Goal: Task Accomplishment & Management: Manage account settings

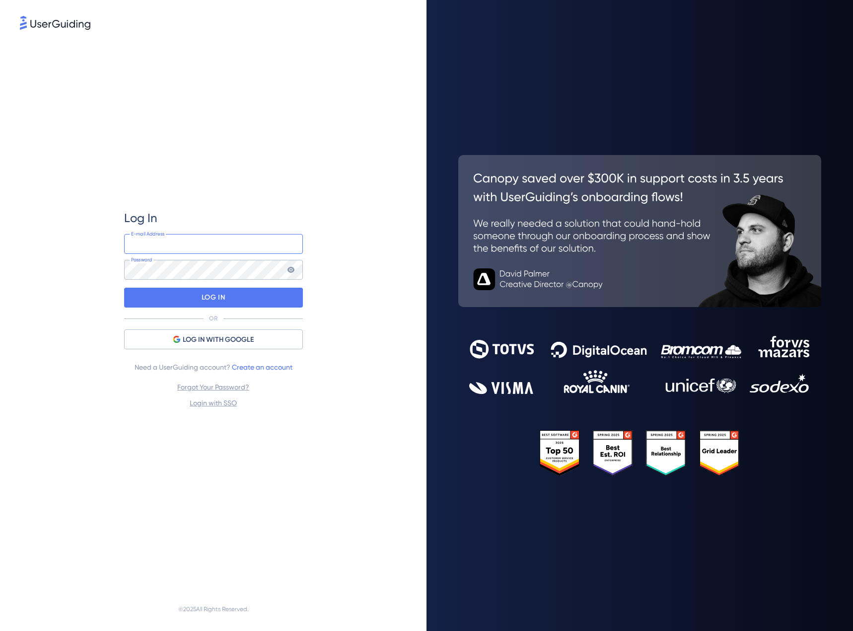
click at [210, 244] on input "email" at bounding box center [213, 244] width 179 height 20
type input "[PERSON_NAME][EMAIL_ADDRESS][PERSON_NAME][DOMAIN_NAME]"
click at [259, 299] on div "LOG IN" at bounding box center [213, 298] width 179 height 20
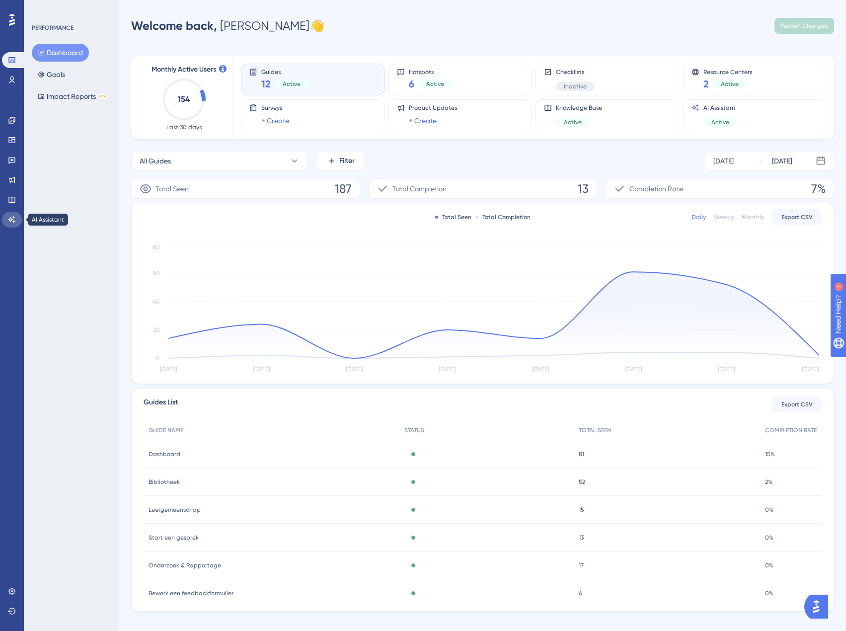
click at [16, 214] on link at bounding box center [12, 220] width 20 height 16
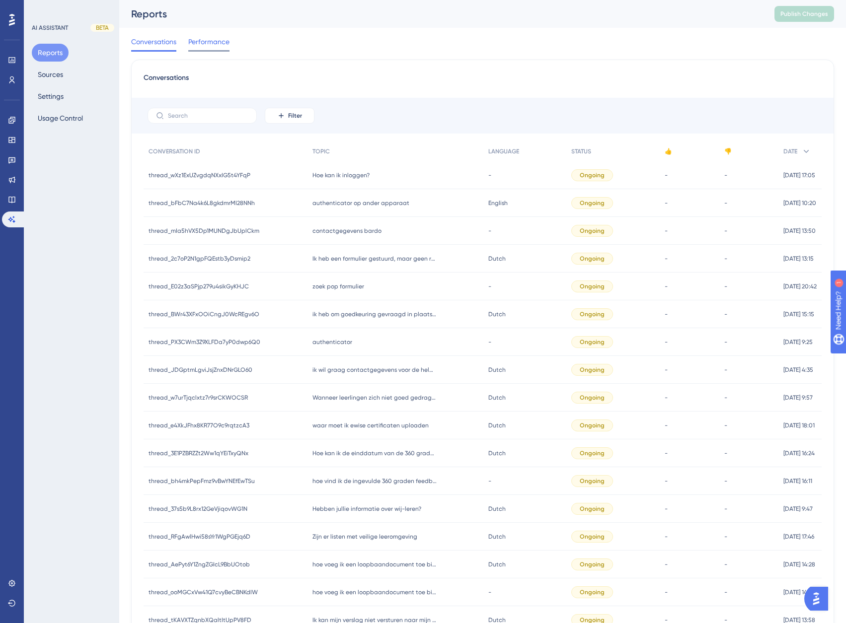
click at [197, 41] on span "Performance" at bounding box center [208, 42] width 41 height 12
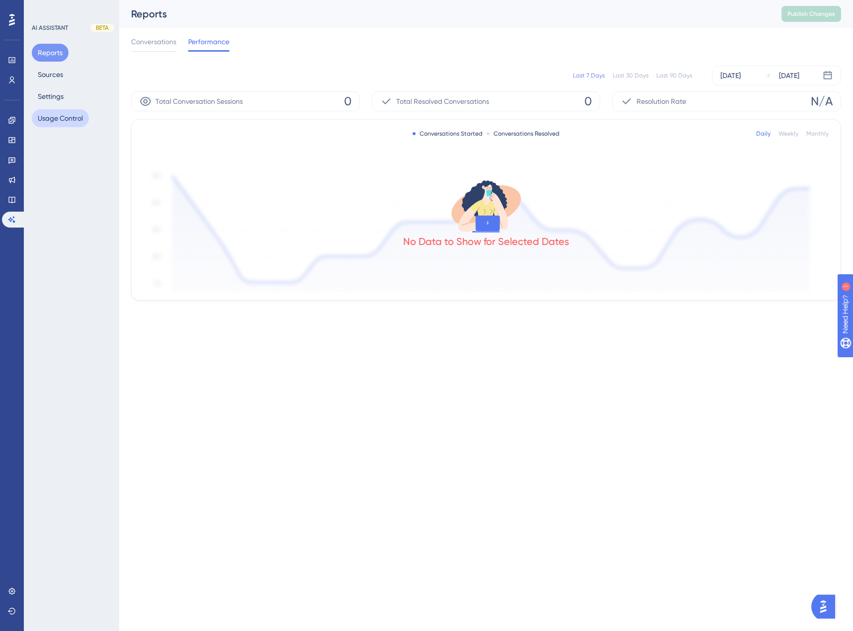
click at [76, 118] on button "Usage Control" at bounding box center [60, 118] width 57 height 18
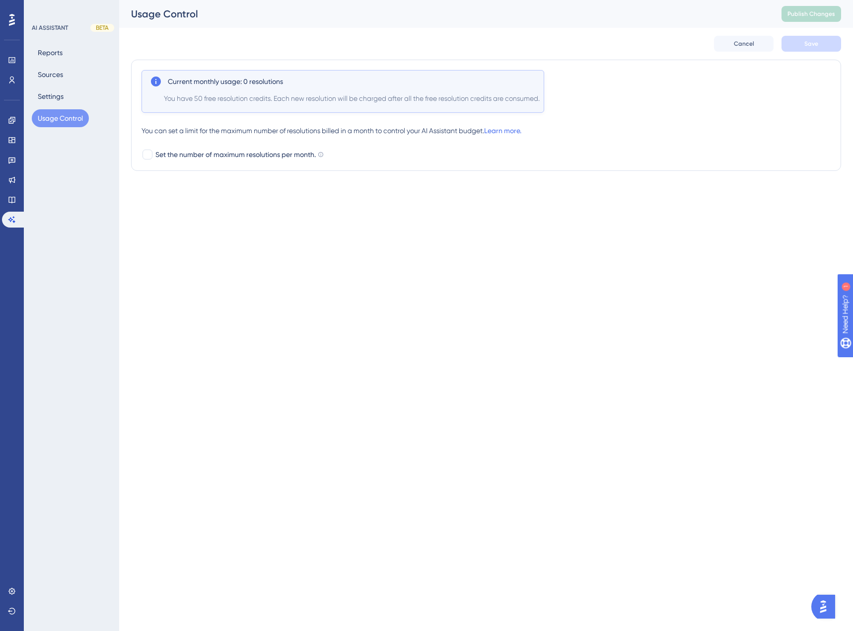
click at [826, 604] on img "Open AI Assistant Launcher" at bounding box center [823, 606] width 18 height 18
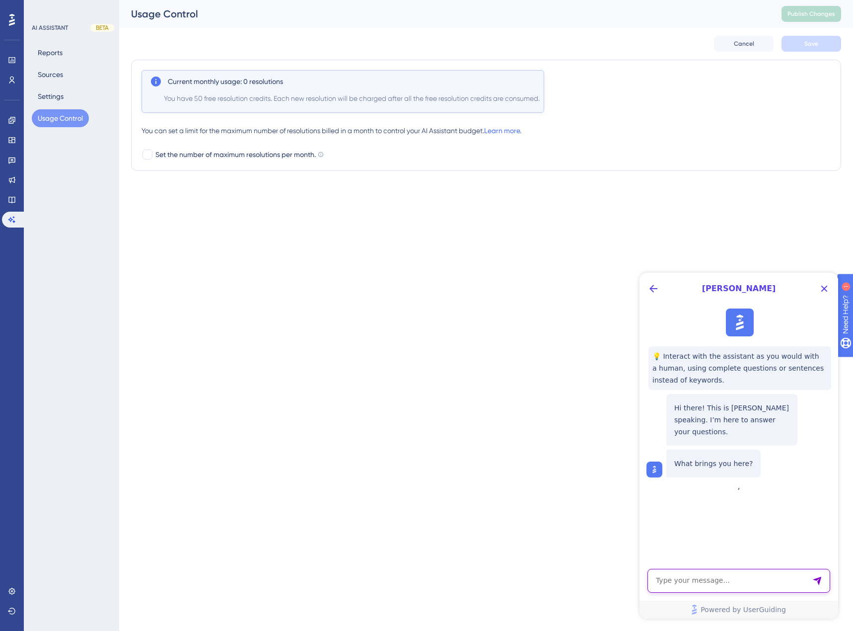
click at [747, 581] on textarea "AI Assistant Text Input" at bounding box center [739, 581] width 183 height 24
paste textarea "You reached your message limit."
type textarea "I Asked AI a question, but the answer was: You reached your message limit. What…"
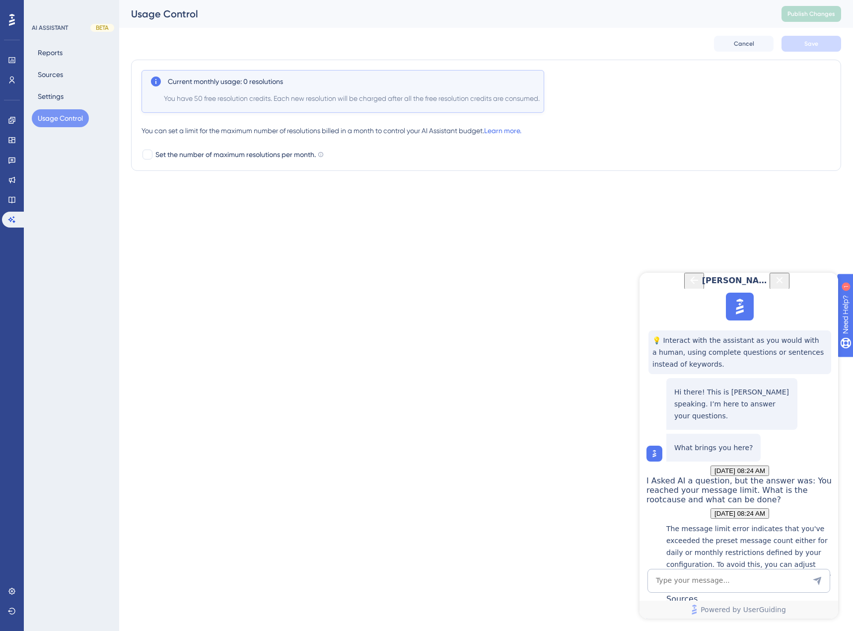
scroll to position [168, 0]
click at [744, 603] on div "Managing Limitations for AI Assistant" at bounding box center [749, 613] width 167 height 21
click at [716, 577] on textarea "AI Assistant Text Input" at bounding box center [739, 581] width 183 height 24
type textarea "Can I speak to someone of your team?"
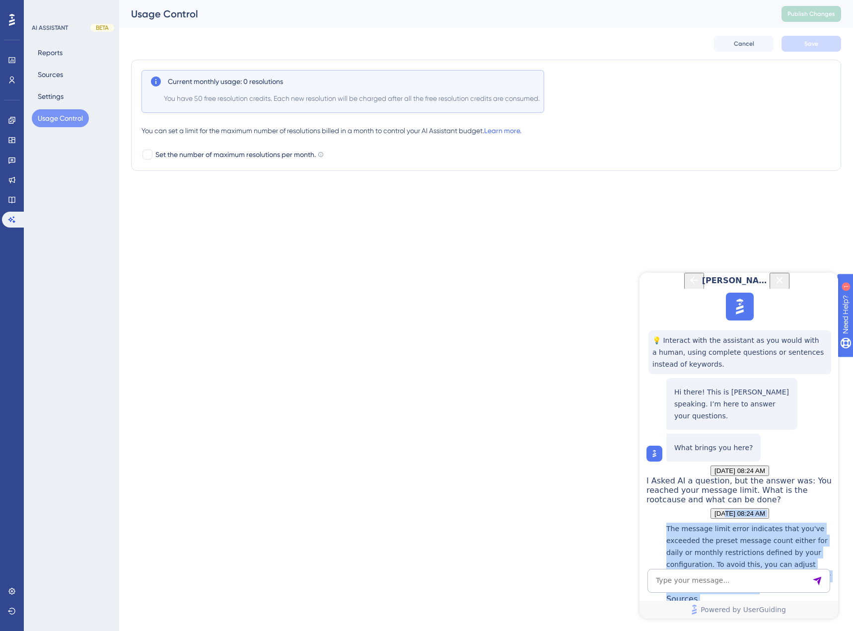
scroll to position [328, 0]
drag, startPoint x: 708, startPoint y: 410, endPoint x: 727, endPoint y: 420, distance: 22.0
click at [727, 420] on div "💡 Interact with the assistant as you would with a human, using complete questio…" at bounding box center [738, 513] width 199 height 448
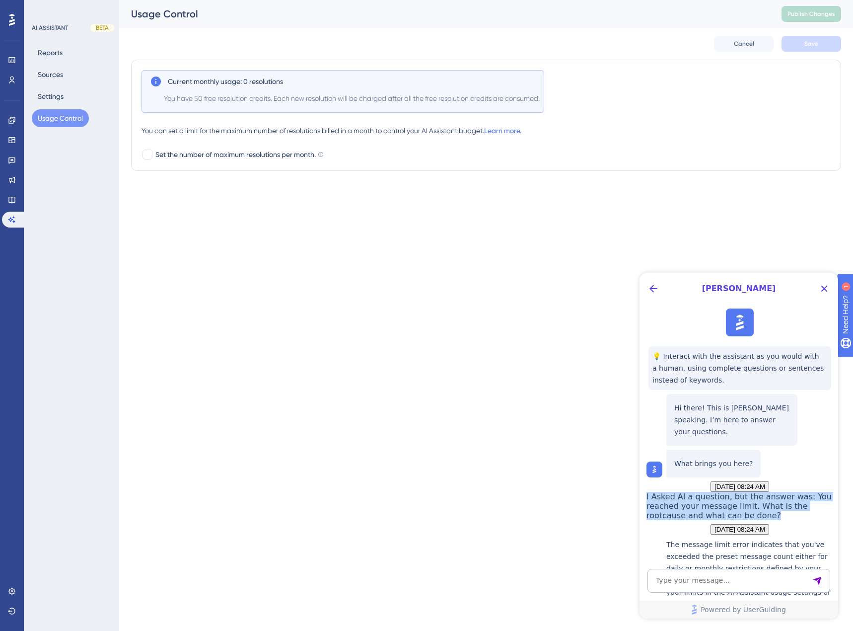
drag, startPoint x: 708, startPoint y: 505, endPoint x: 757, endPoint y: 543, distance: 62.6
click at [757, 520] on span "I Asked AI a question, but the answer was: You reached your message limit. What…" at bounding box center [739, 506] width 185 height 28
copy span "I Asked AI a question, but the answer was: You reached your message limit. What…"
click at [685, 520] on div "I Asked AI a question, but the answer was: You reached your message limit. What…" at bounding box center [740, 506] width 187 height 28
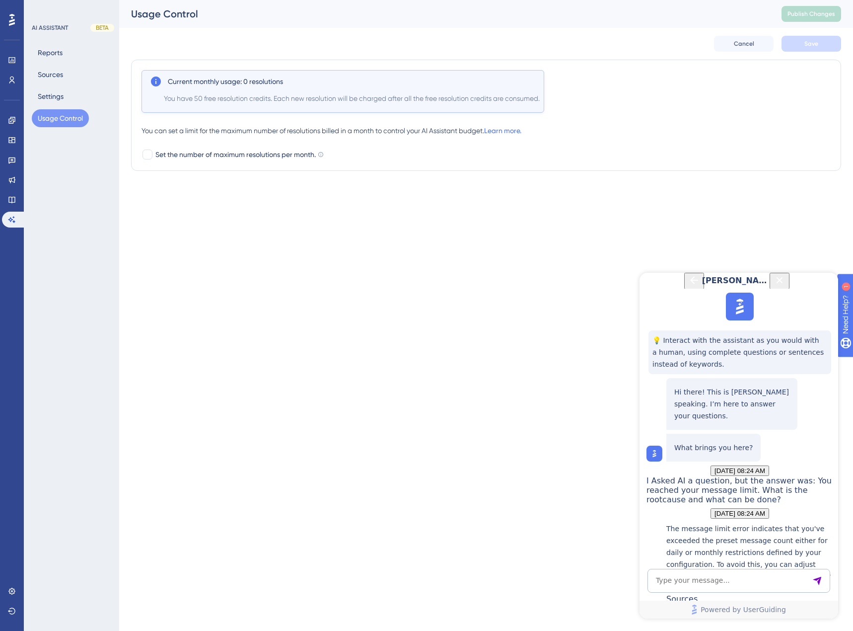
scroll to position [328, 0]
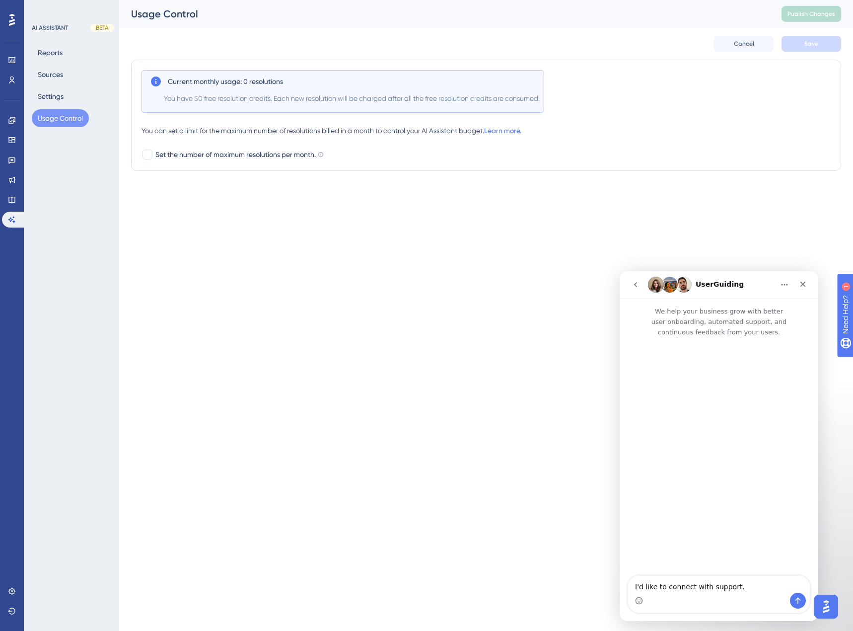
scroll to position [0, 0]
drag, startPoint x: 757, startPoint y: 582, endPoint x: 635, endPoint y: 586, distance: 122.2
click at [635, 586] on textarea "I'd like to connect with support." at bounding box center [719, 584] width 182 height 17
click at [692, 576] on textarea "I Asked AI a question, but the answer was: You reached your message limit. What…" at bounding box center [719, 569] width 182 height 47
drag, startPoint x: 752, startPoint y: 578, endPoint x: 754, endPoint y: 586, distance: 8.2
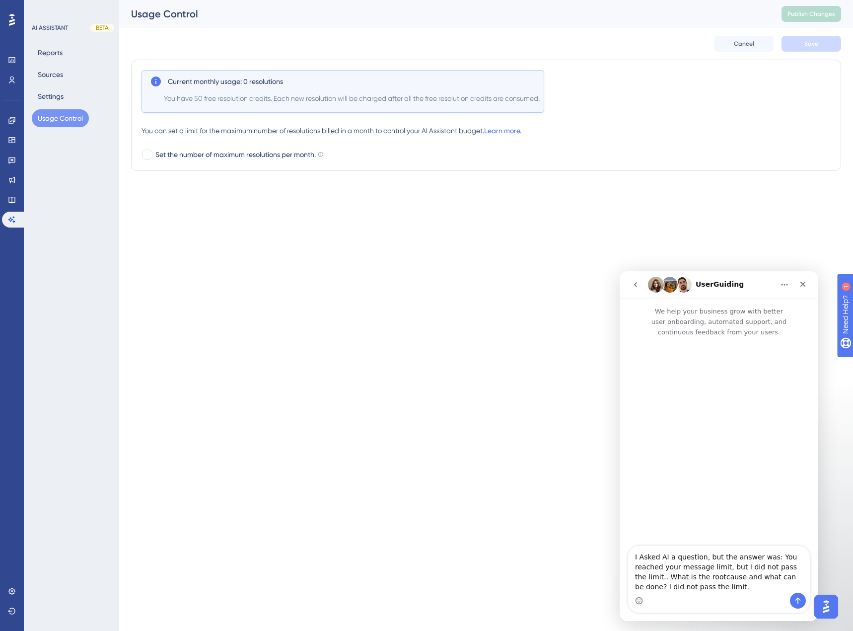
click at [754, 586] on textarea "I Asked AI a question, but the answer was: You reached your message limit, but …" at bounding box center [719, 569] width 182 height 47
type textarea "I Asked AI a question, but the answer was: You reached your message limit, but …"
click at [798, 600] on icon "Send a message…" at bounding box center [797, 600] width 5 height 6
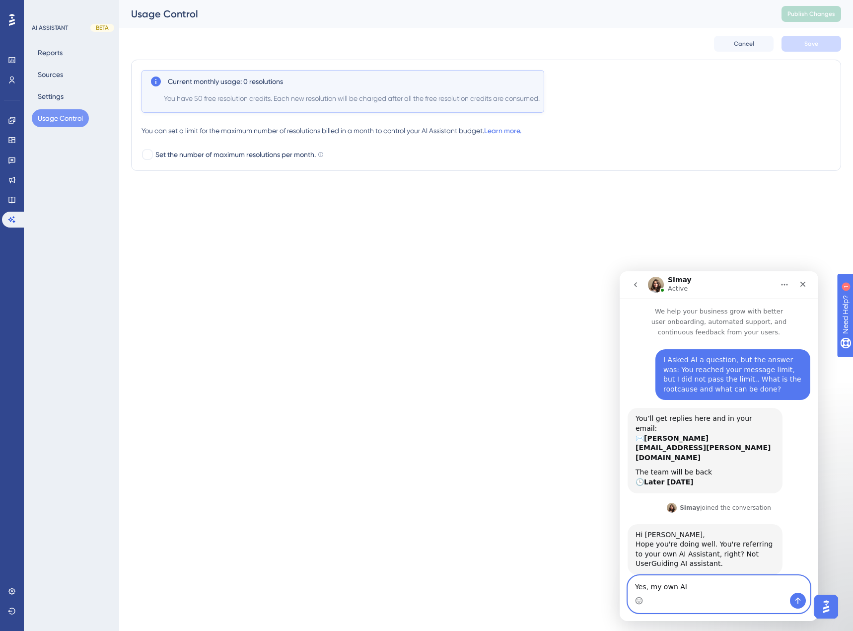
type textarea "Yes, my own AI."
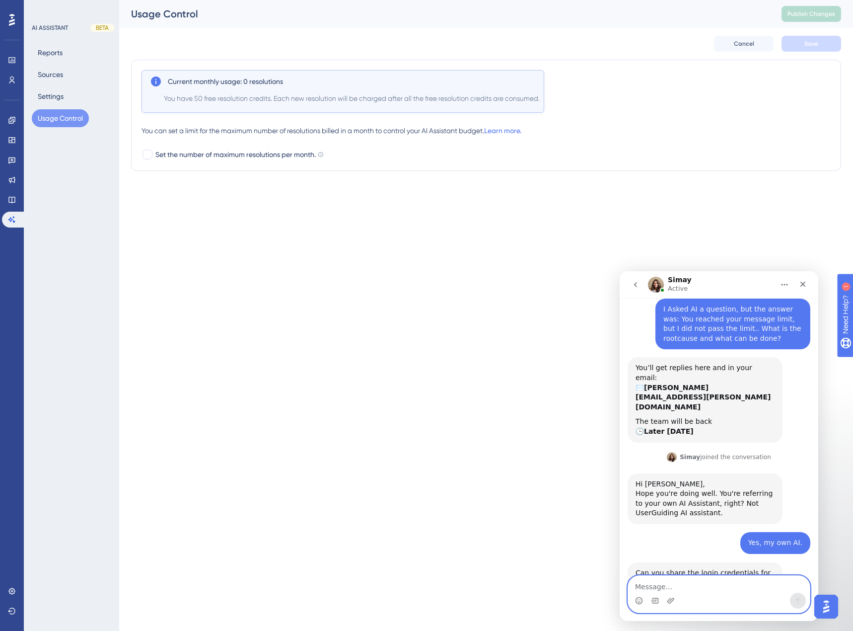
scroll to position [70, 0]
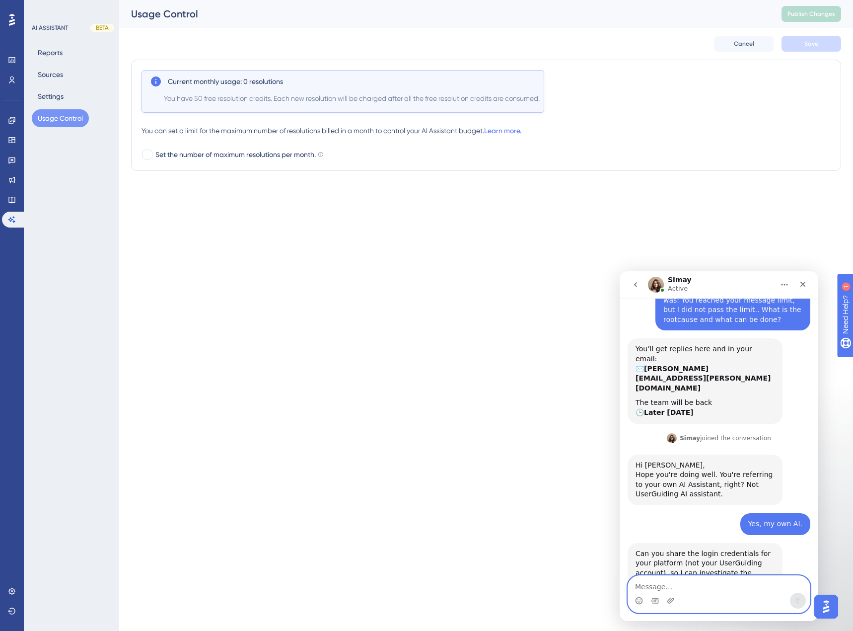
click at [691, 588] on textarea "Message…" at bounding box center [719, 584] width 182 height 17
click at [580, 0] on html "Performance Users Engagement Widgets Feedback Product Updates Knowledge Base AI…" at bounding box center [426, 0] width 853 height 0
click at [641, 586] on textarea "Message…" at bounding box center [719, 584] width 182 height 17
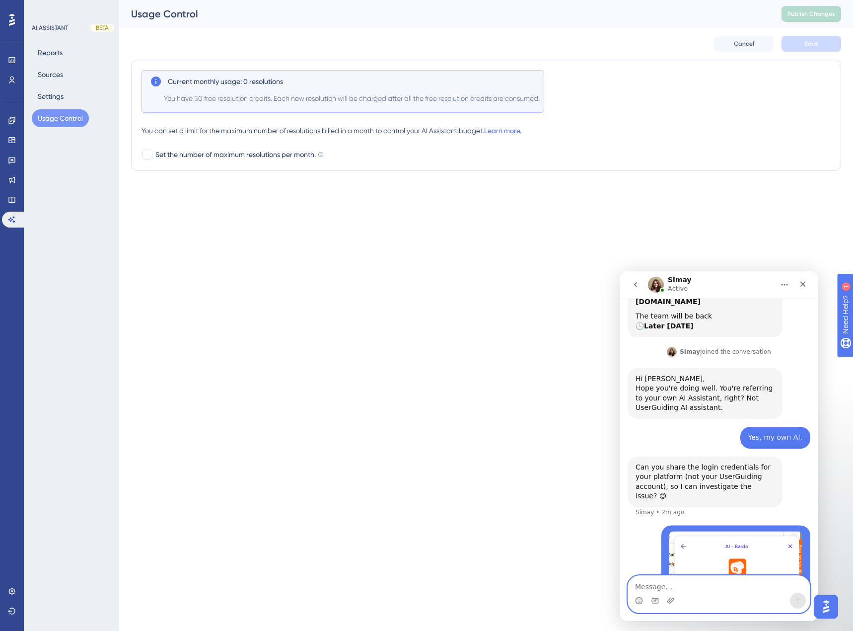
scroll to position [209, 0]
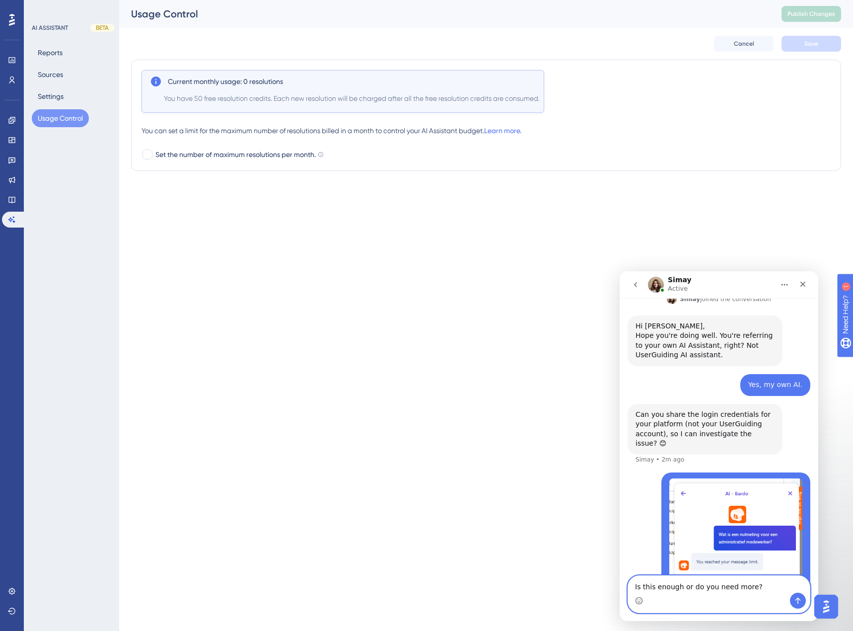
type textarea "Is this enough or do you need more?"
click at [246, 0] on html "Performance Users Engagement Widgets Feedback Product Updates Knowledge Base AI…" at bounding box center [426, 0] width 853 height 0
click at [680, 599] on div "Intercom messenger" at bounding box center [719, 600] width 182 height 16
click at [770, 588] on textarea "Is this enough or do you need more?" at bounding box center [719, 584] width 182 height 17
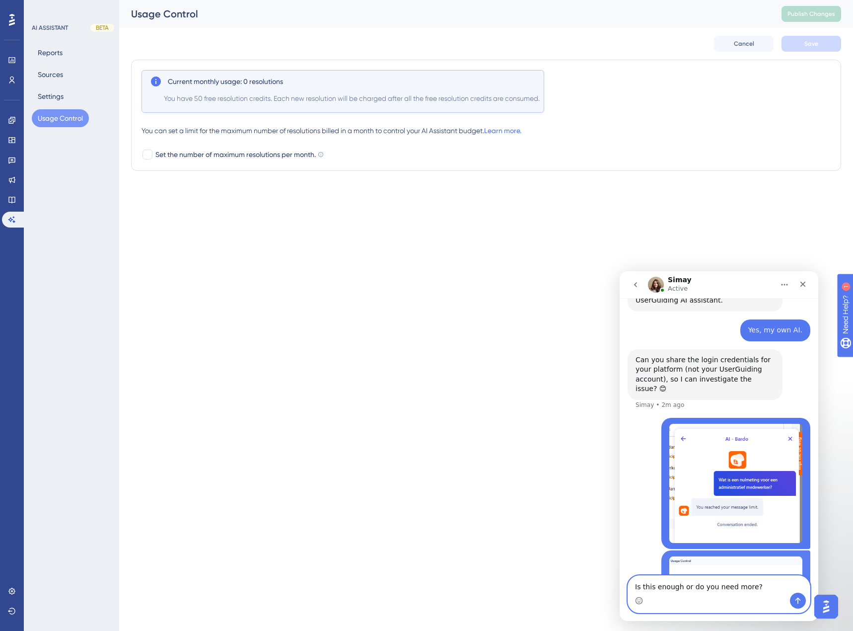
scroll to position [279, 0]
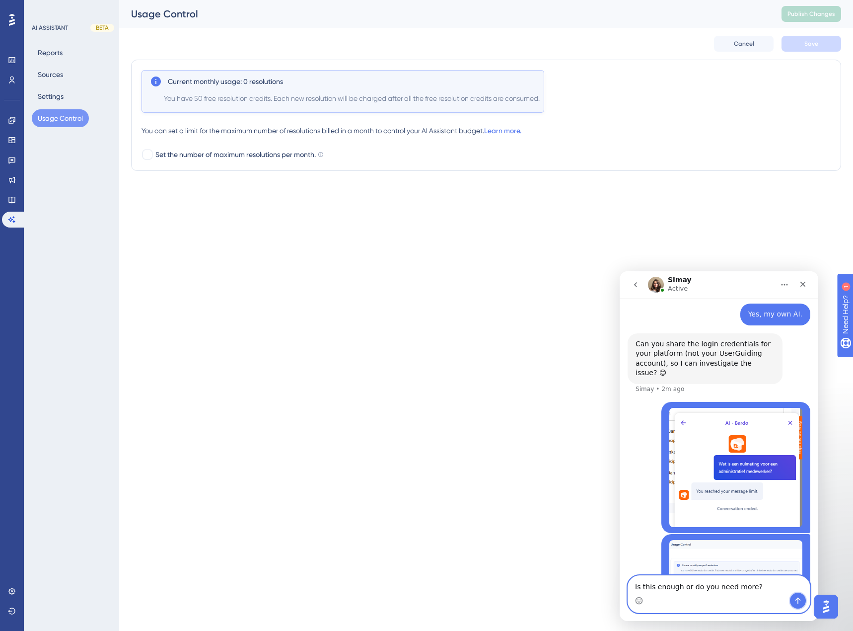
click at [801, 598] on icon "Send a message…" at bounding box center [798, 600] width 8 height 8
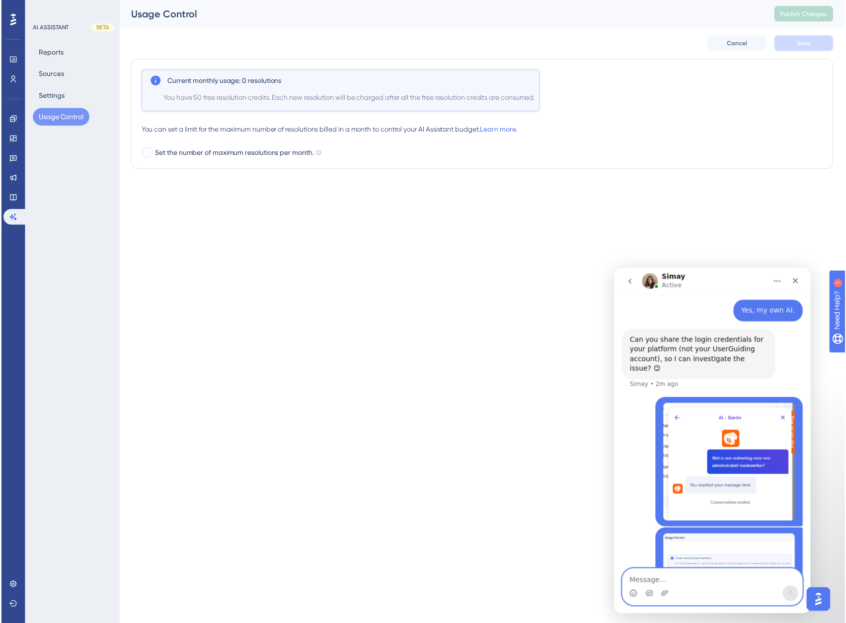
scroll to position [301, 0]
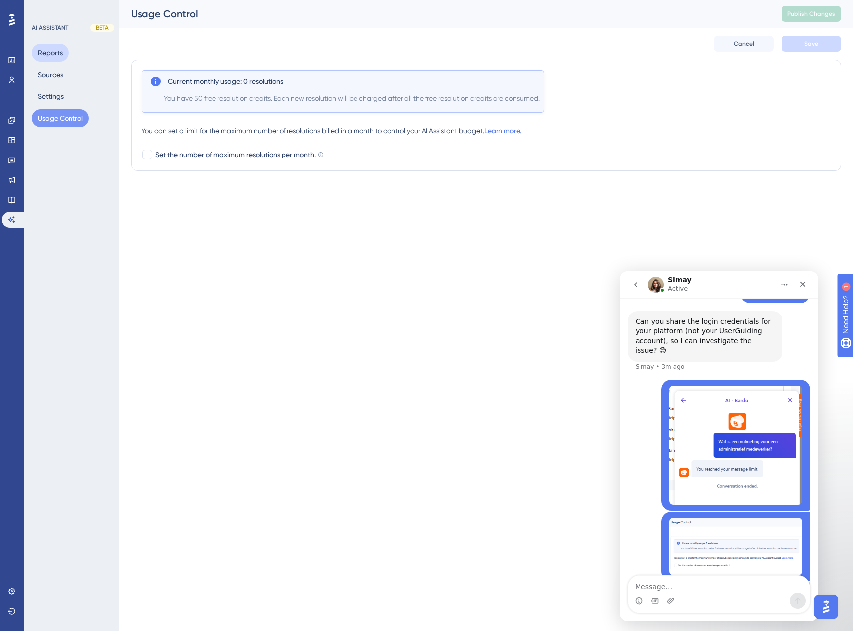
click at [47, 52] on button "Reports" at bounding box center [50, 53] width 37 height 18
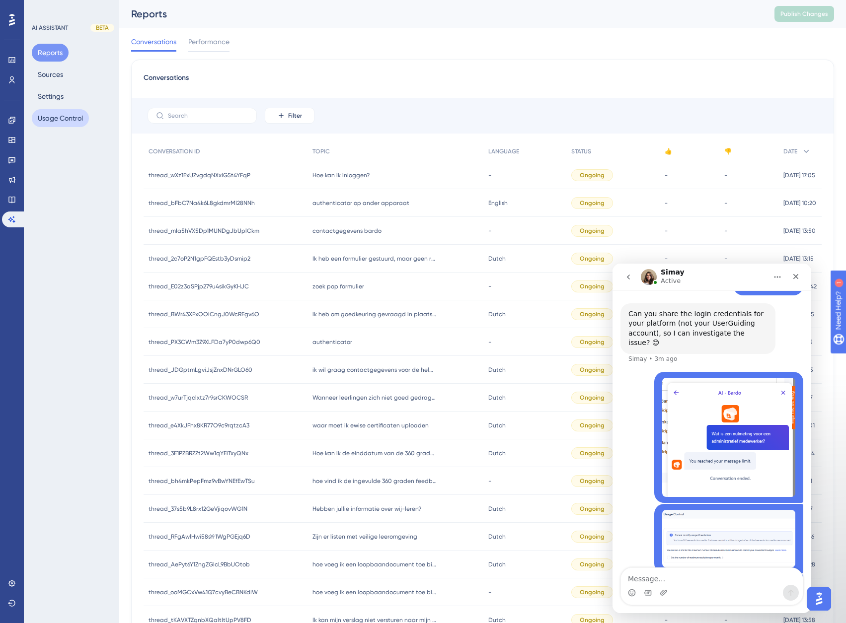
click at [62, 119] on button "Usage Control" at bounding box center [60, 118] width 57 height 18
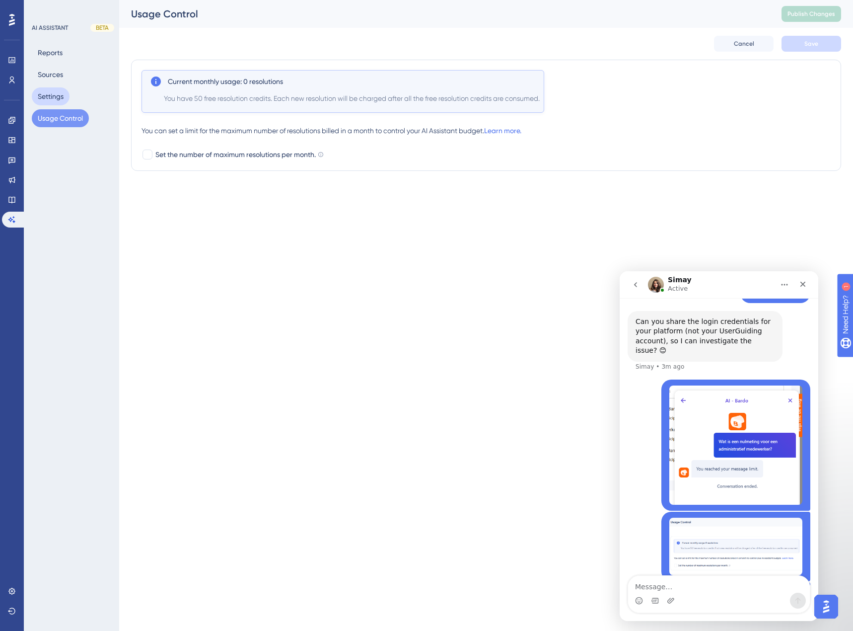
click at [55, 93] on button "Settings" at bounding box center [51, 96] width 38 height 18
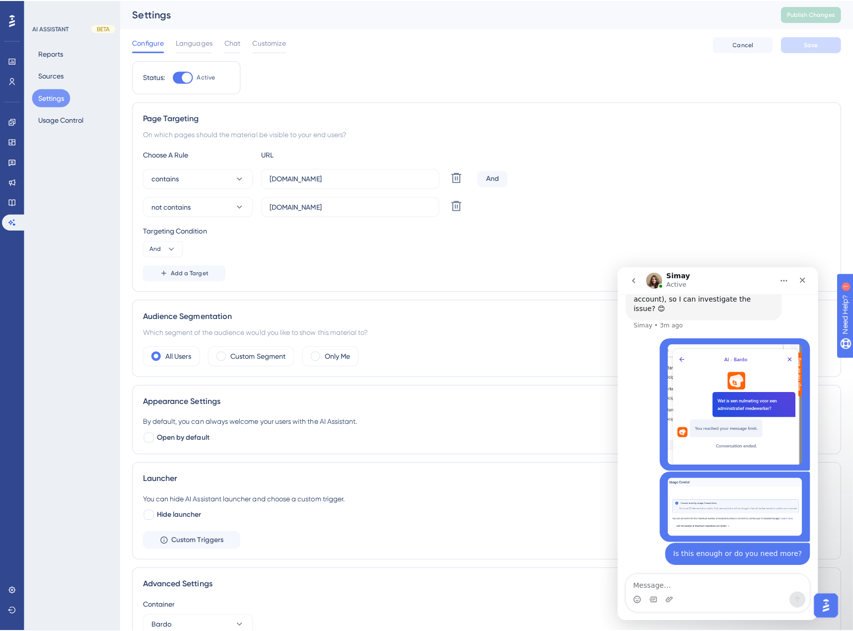
scroll to position [340, 0]
click at [52, 74] on button "Sources" at bounding box center [50, 75] width 37 height 18
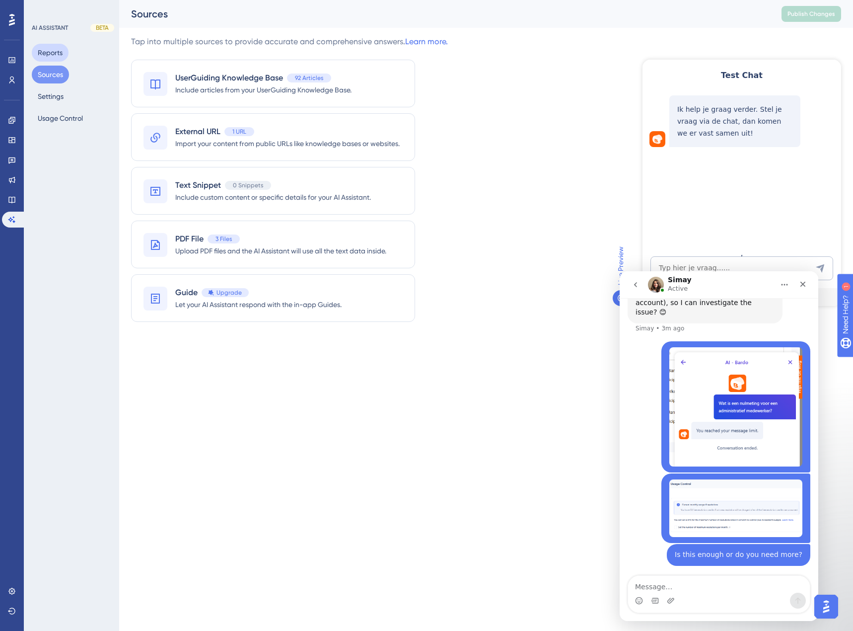
click at [54, 57] on button "Reports" at bounding box center [50, 53] width 37 height 18
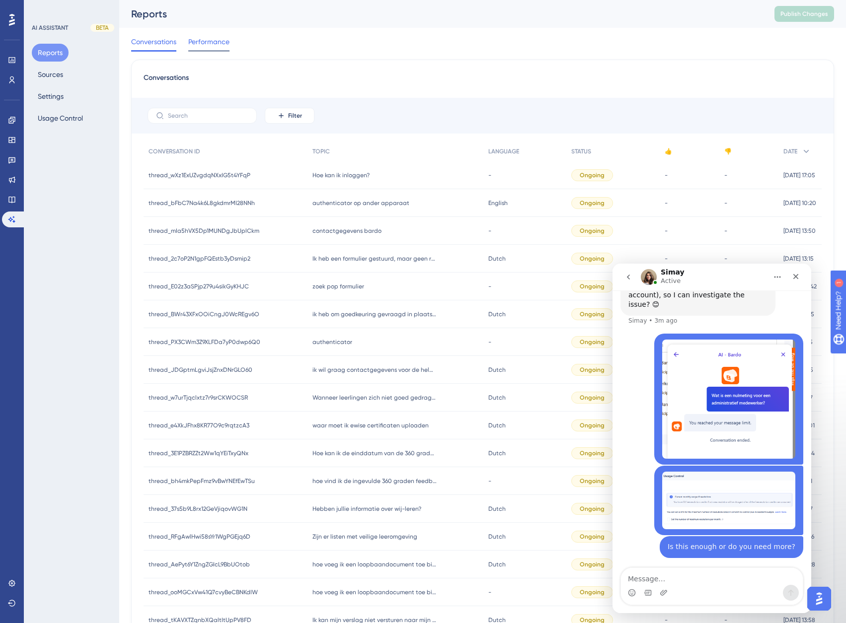
click at [204, 46] on span "Performance" at bounding box center [208, 42] width 41 height 12
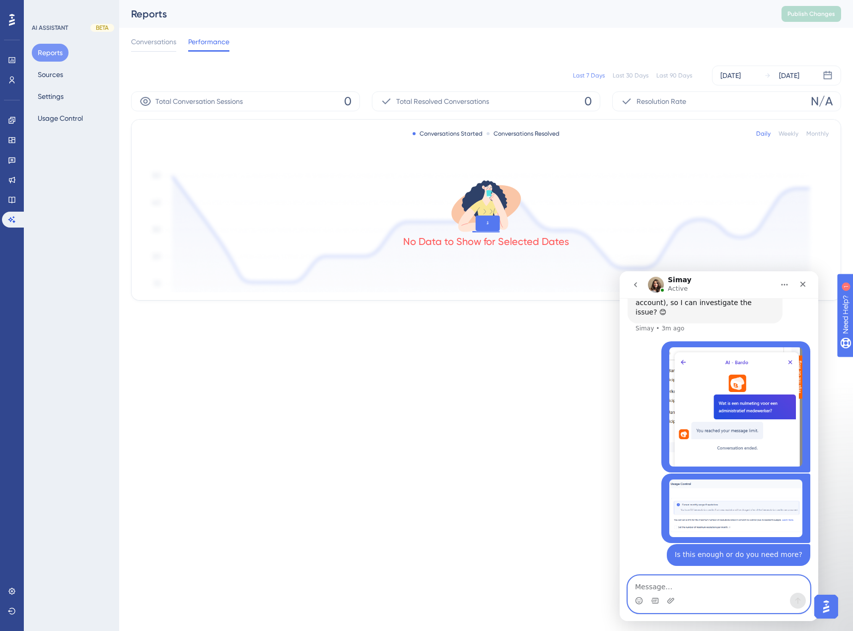
click at [646, 590] on textarea "Message…" at bounding box center [719, 584] width 182 height 17
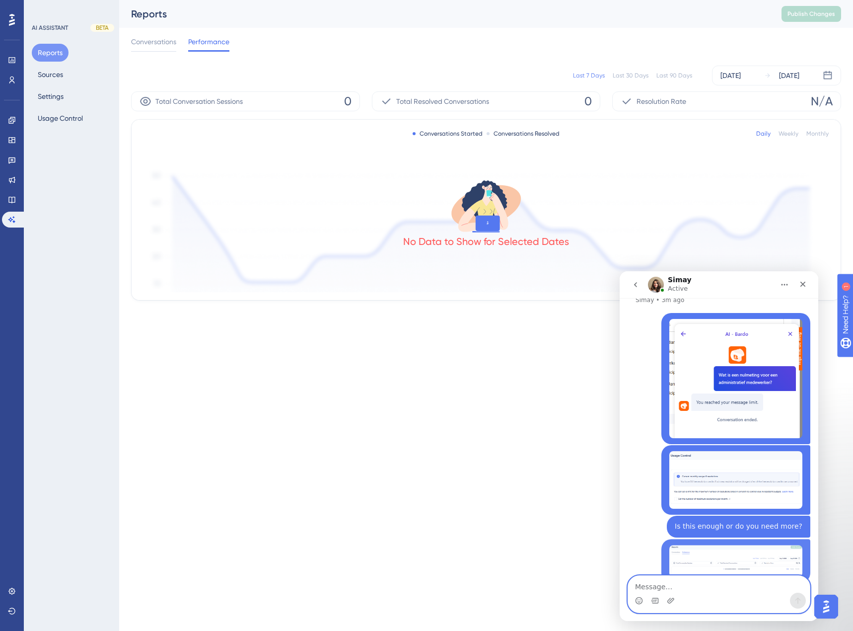
scroll to position [384, 0]
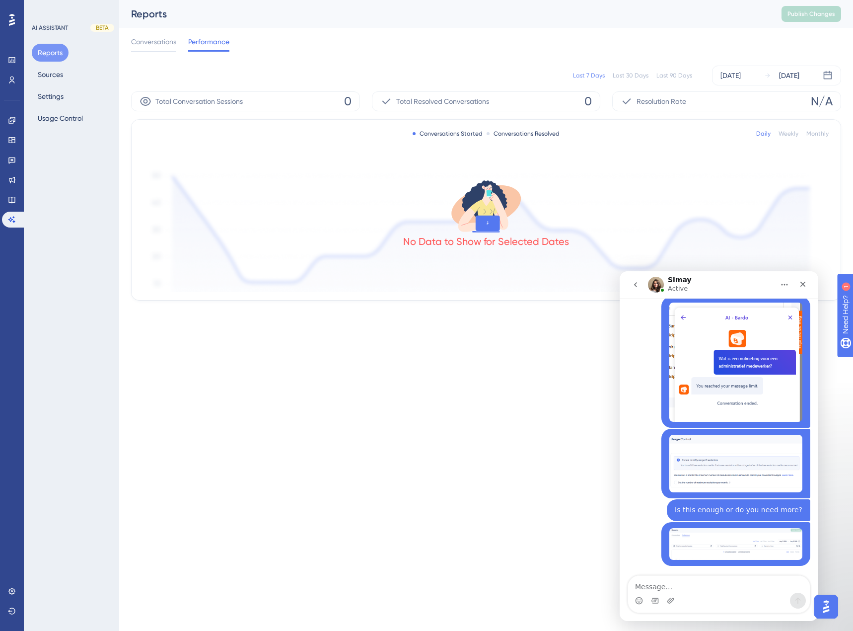
click at [578, 0] on html "Performance Users Engagement Widgets Feedback Product Updates Knowledge Base AI…" at bounding box center [426, 0] width 853 height 0
click at [530, 0] on html "Performance Users Engagement Widgets Feedback Product Updates Knowledge Base AI…" at bounding box center [426, 0] width 853 height 0
click at [713, 528] on img "Erik says…" at bounding box center [735, 544] width 133 height 32
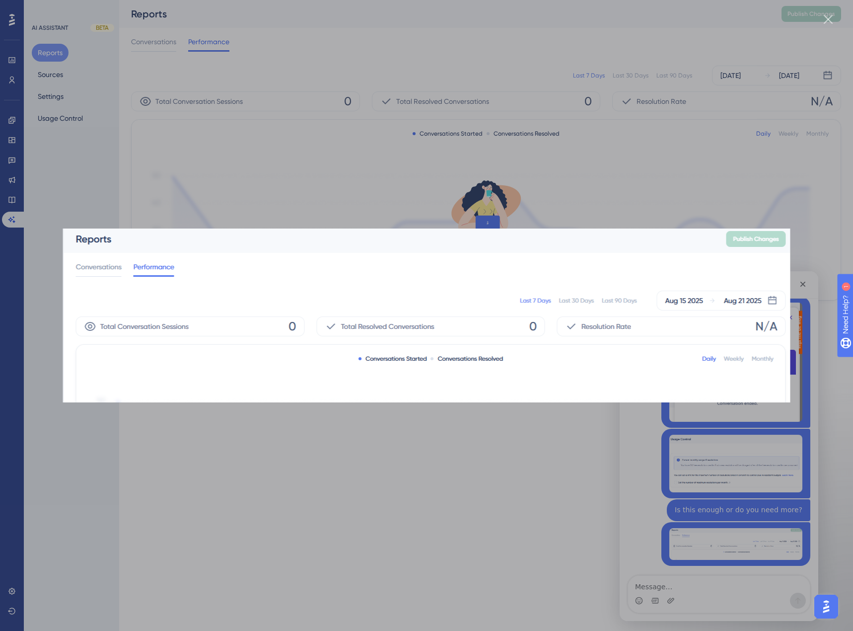
scroll to position [0, 0]
click at [524, 493] on div "Intercom messenger" at bounding box center [426, 315] width 853 height 631
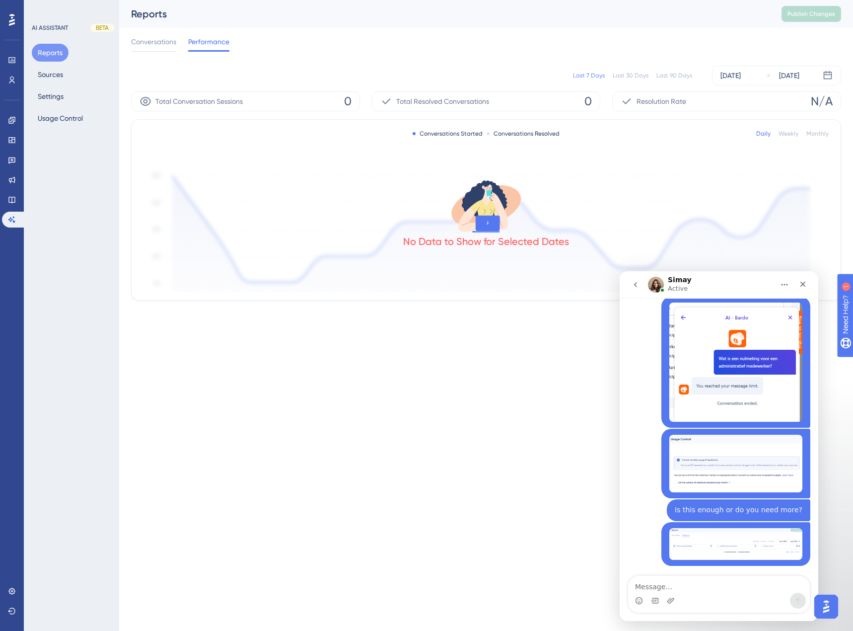
click at [722, 434] on img "Erik says…" at bounding box center [735, 463] width 133 height 58
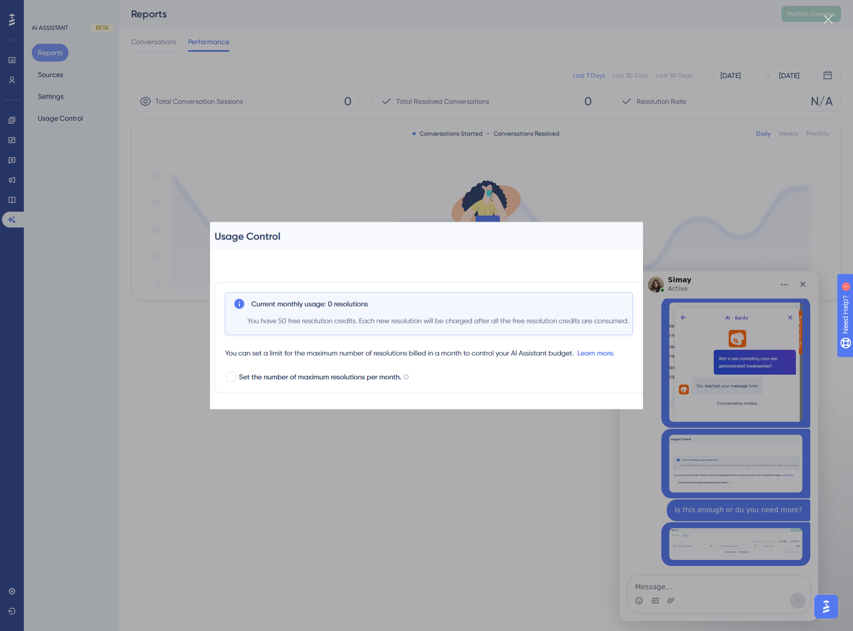
click at [394, 453] on div "Intercom messenger" at bounding box center [426, 315] width 853 height 631
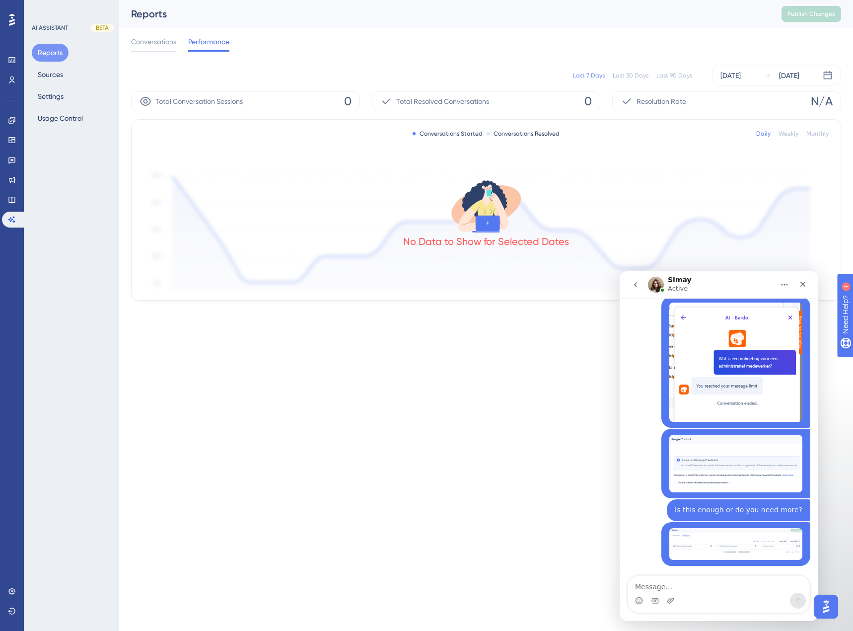
click at [713, 358] on img "Erik says…" at bounding box center [735, 361] width 133 height 119
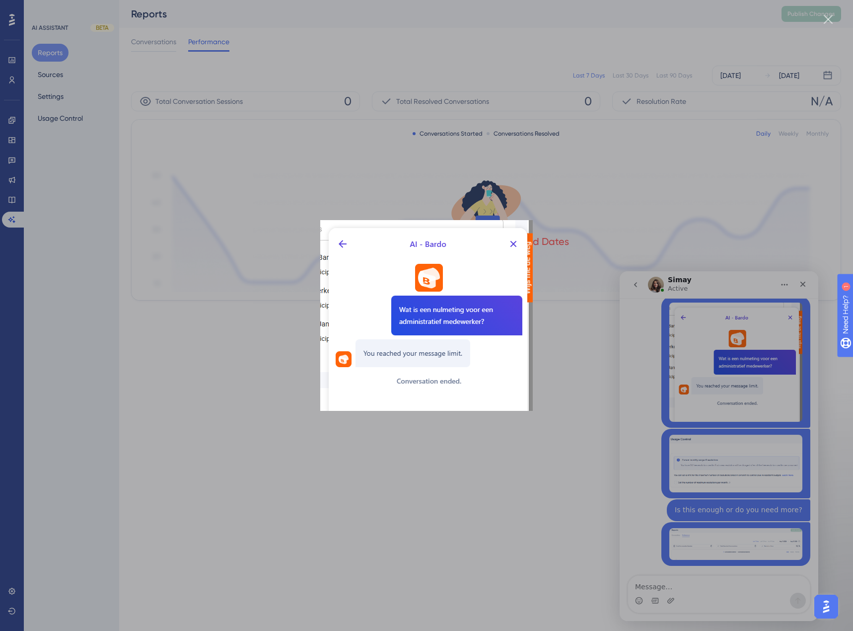
click at [498, 481] on div "Intercom messenger" at bounding box center [426, 315] width 853 height 631
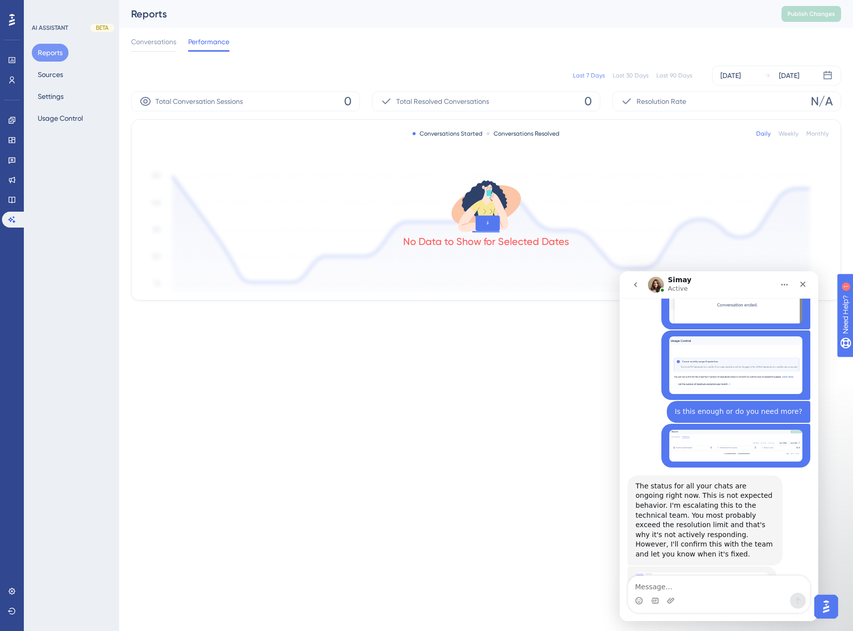
scroll to position [518, 0]
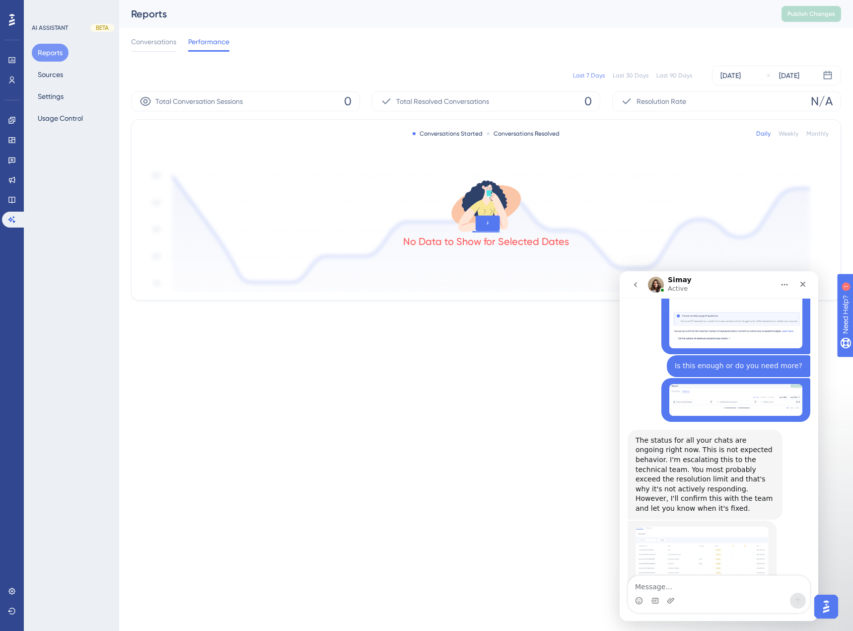
click at [668, 526] on img "Simay says…" at bounding box center [702, 561] width 133 height 71
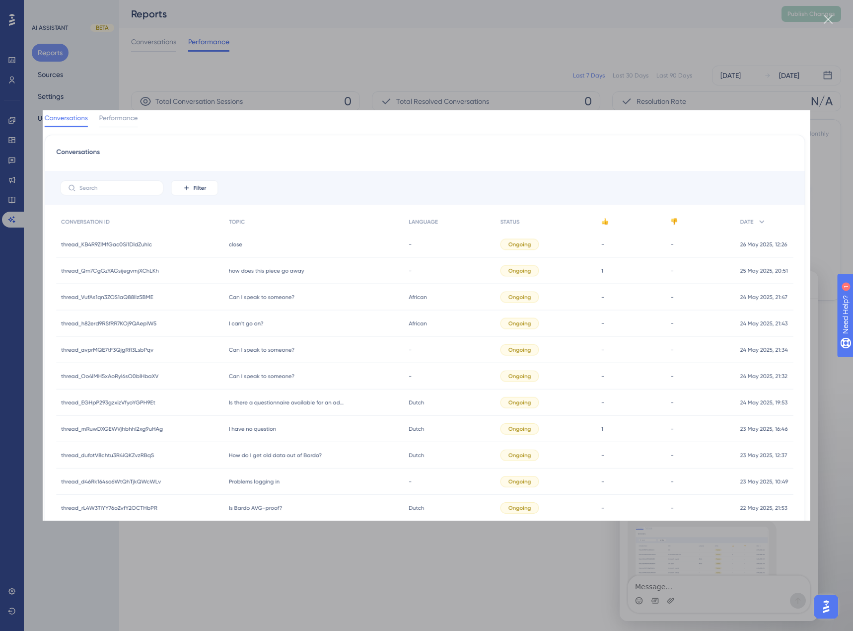
scroll to position [0, 0]
click at [590, 543] on div "Intercom messenger" at bounding box center [426, 315] width 853 height 631
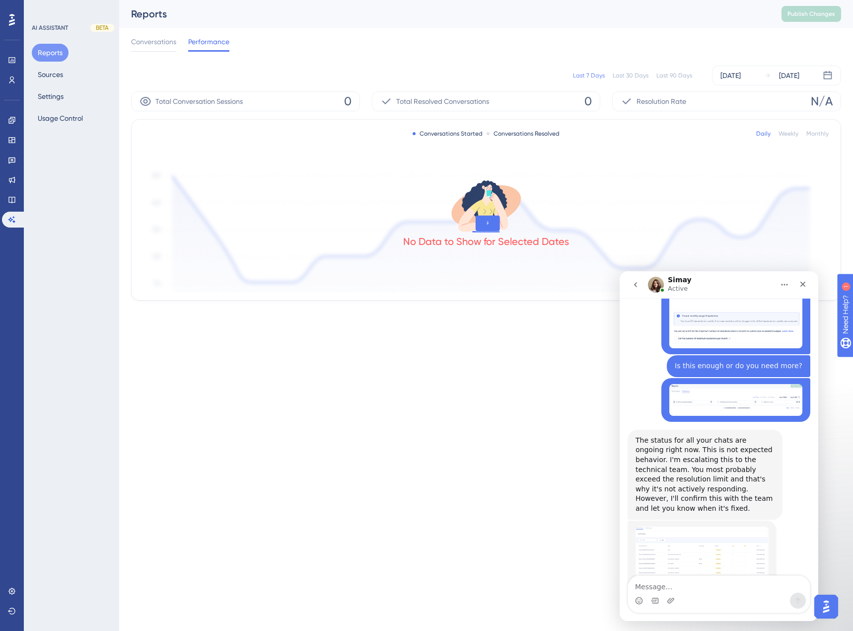
scroll to position [469, 0]
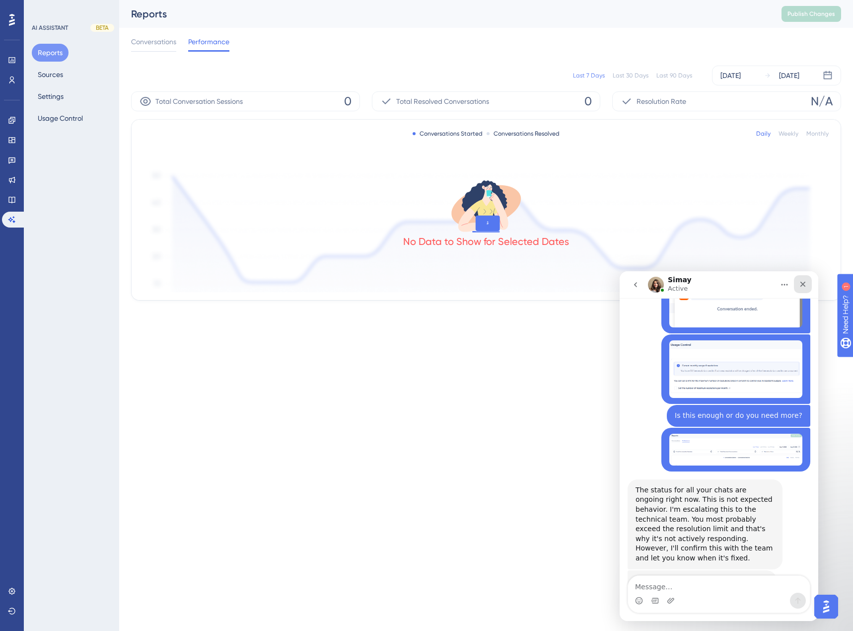
click at [801, 282] on icon "Close" at bounding box center [802, 284] width 5 height 5
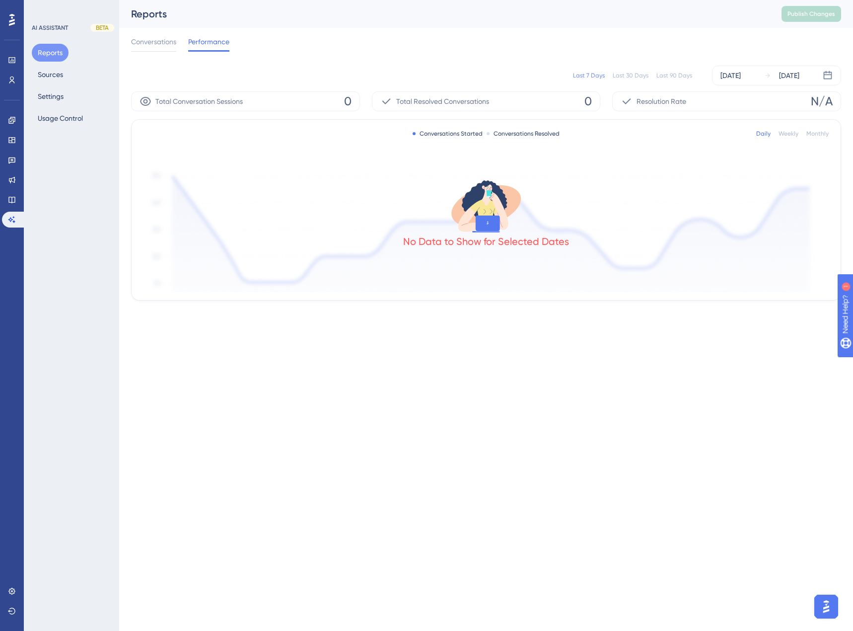
scroll to position [518, 0]
click at [823, 601] on img "Open AI Assistant Launcher" at bounding box center [826, 606] width 18 height 18
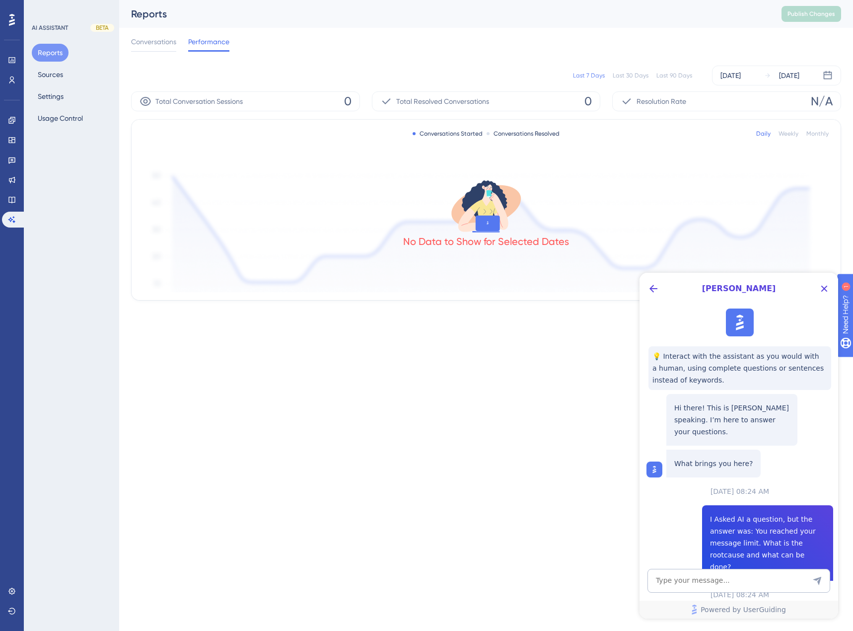
scroll to position [0, 0]
click at [693, 579] on textarea "AI Assistant Text Input" at bounding box center [739, 581] width 183 height 24
click at [506, 0] on html "Performance Users Engagement Widgets Feedback Product Updates Knowledge Base AI…" at bounding box center [426, 0] width 853 height 0
click at [823, 286] on icon "Close Button" at bounding box center [824, 289] width 12 height 12
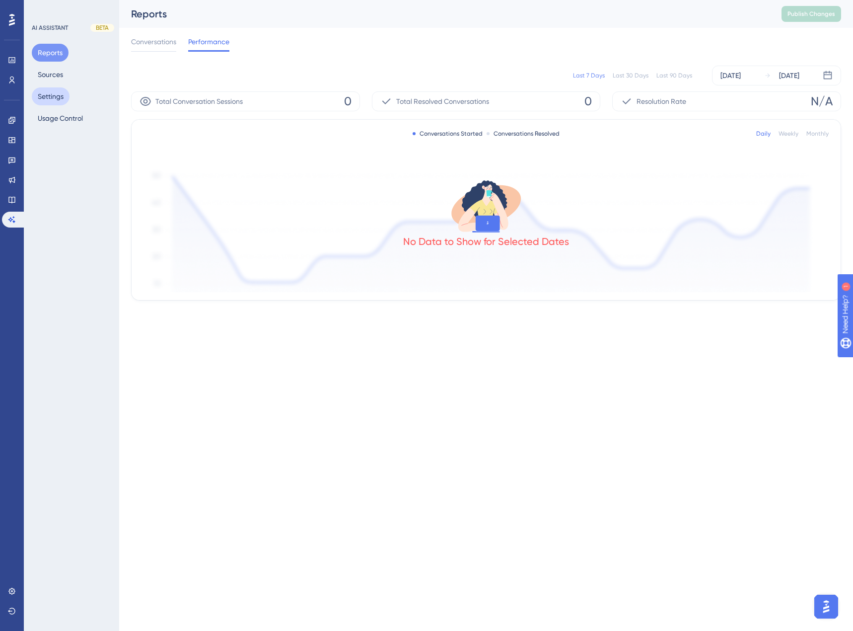
click at [55, 92] on button "Settings" at bounding box center [51, 96] width 38 height 18
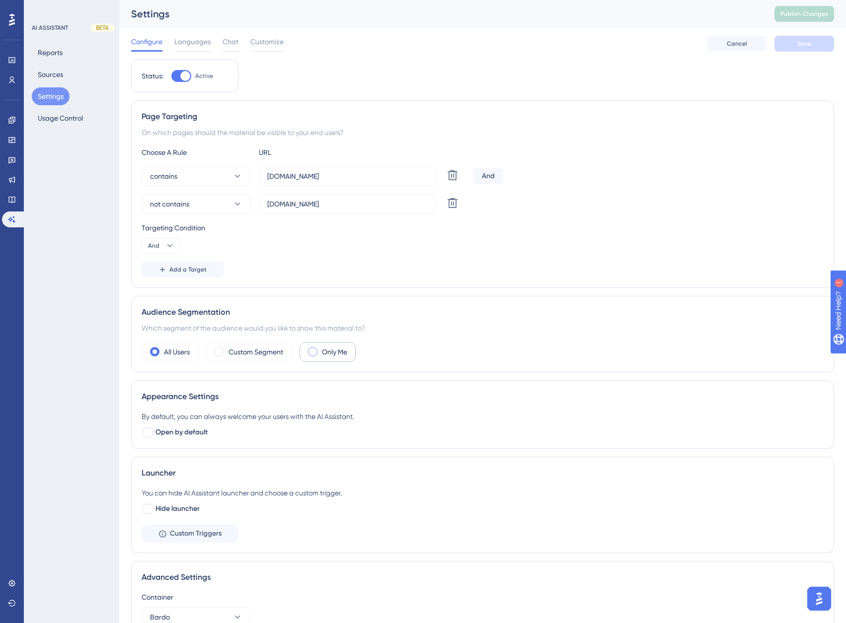
click at [324, 352] on label "Only Me" at bounding box center [334, 352] width 25 height 12
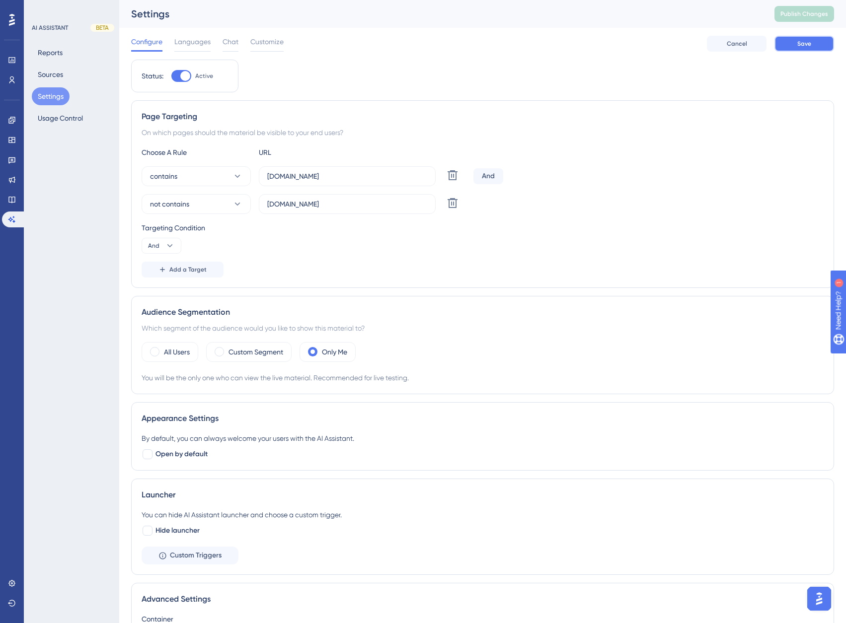
click at [803, 43] on span "Save" at bounding box center [804, 44] width 14 height 8
click at [822, 16] on span "Publish Changes" at bounding box center [804, 14] width 48 height 8
click at [793, 103] on div "Page Targeting On which pages should the material be visible to your end users?…" at bounding box center [482, 194] width 703 height 188
click at [8, 119] on icon at bounding box center [12, 120] width 8 height 8
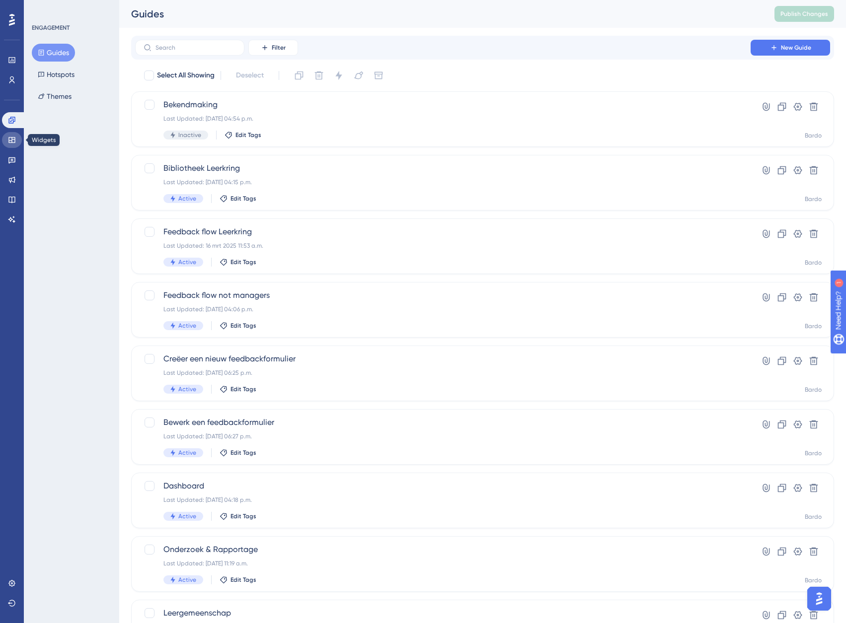
click at [13, 140] on icon at bounding box center [12, 140] width 8 height 8
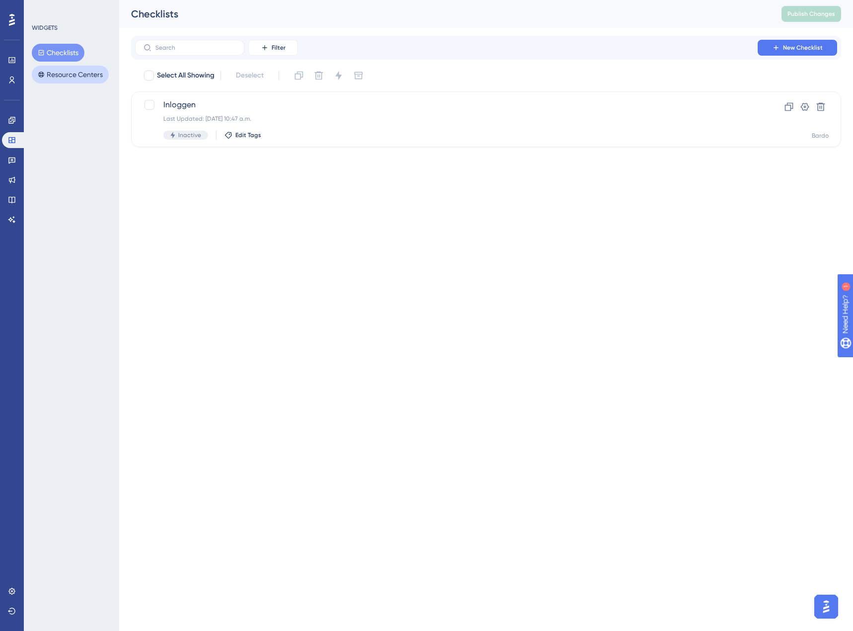
click at [80, 70] on button "Resource Centers" at bounding box center [70, 75] width 77 height 18
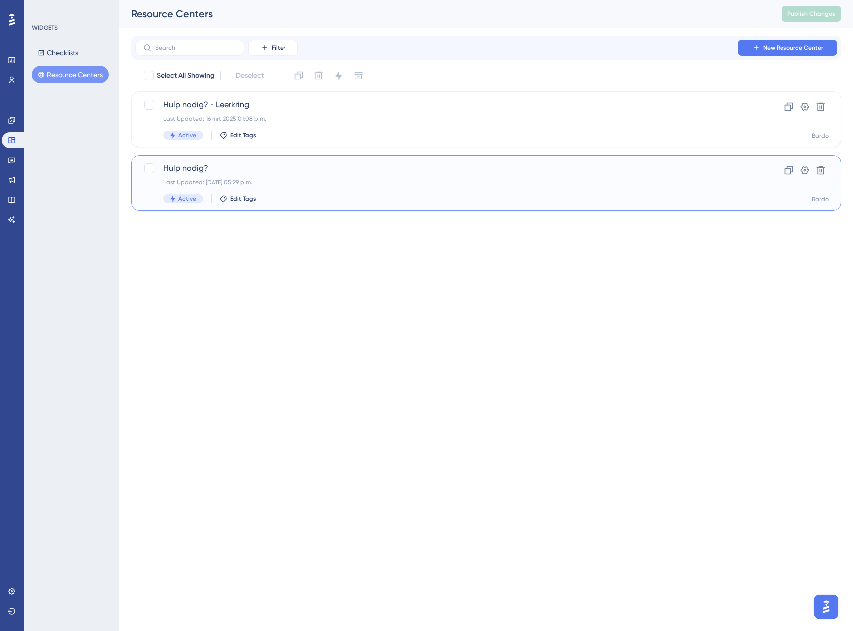
click at [310, 183] on div "Last Updated: 08 aug 2025 05:29 p.m." at bounding box center [446, 182] width 566 height 8
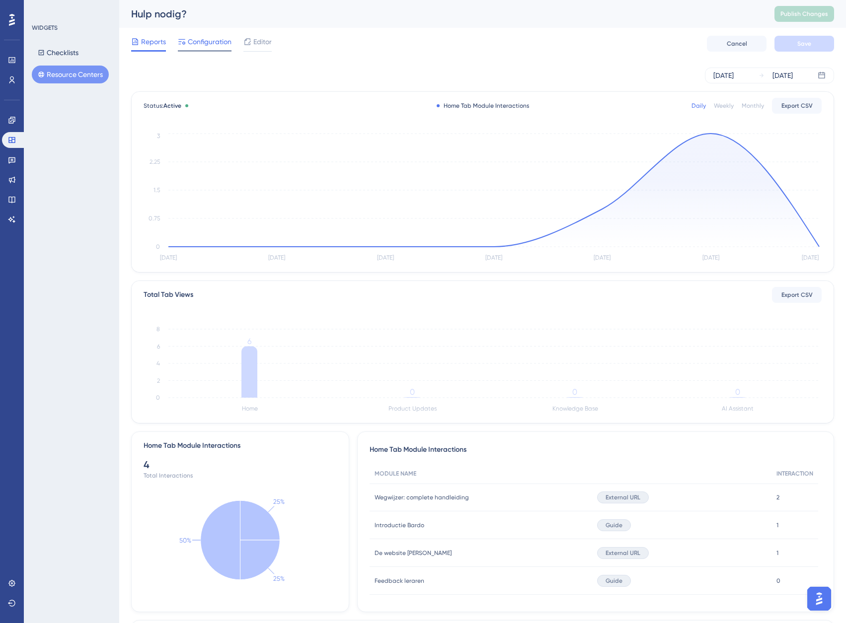
click at [193, 44] on span "Configuration" at bounding box center [210, 42] width 44 height 12
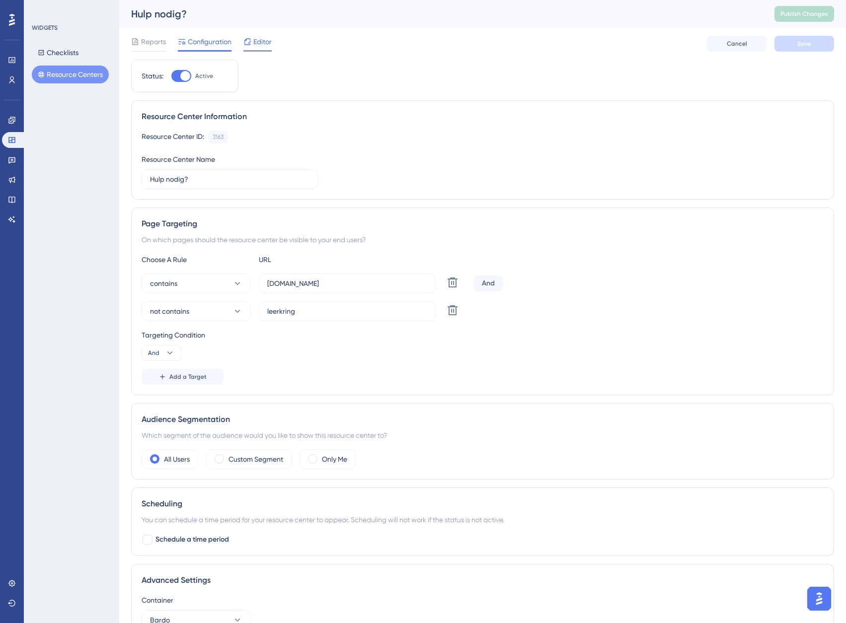
click at [259, 48] on div "Editor" at bounding box center [257, 44] width 28 height 16
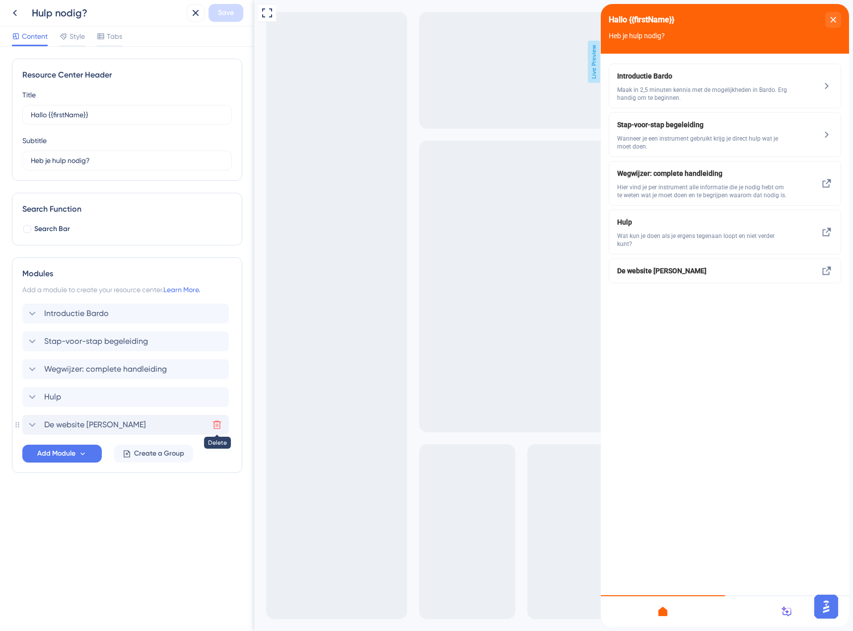
click at [216, 427] on icon at bounding box center [217, 425] width 8 height 8
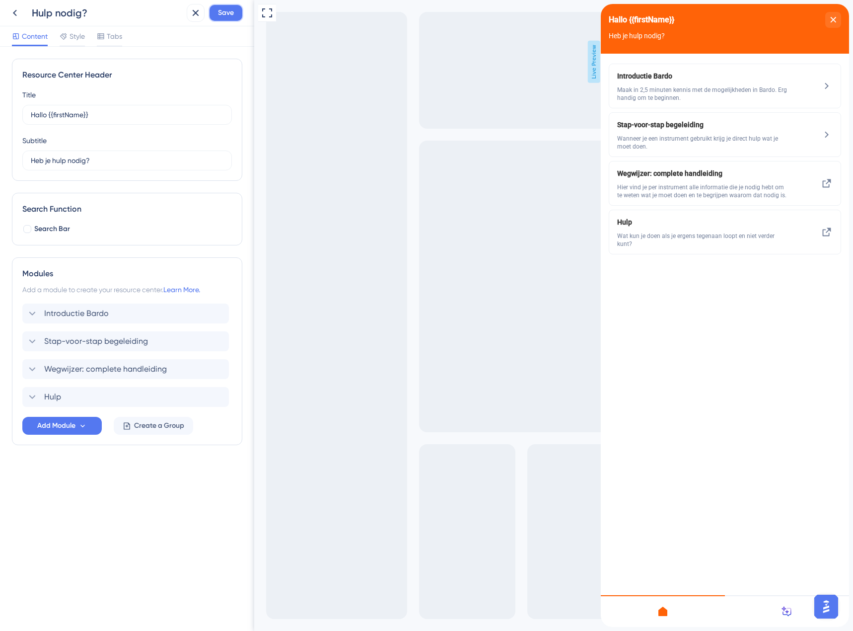
click at [231, 15] on span "Save" at bounding box center [226, 13] width 16 height 12
click at [834, 18] on icon "close resource center" at bounding box center [833, 20] width 6 height 6
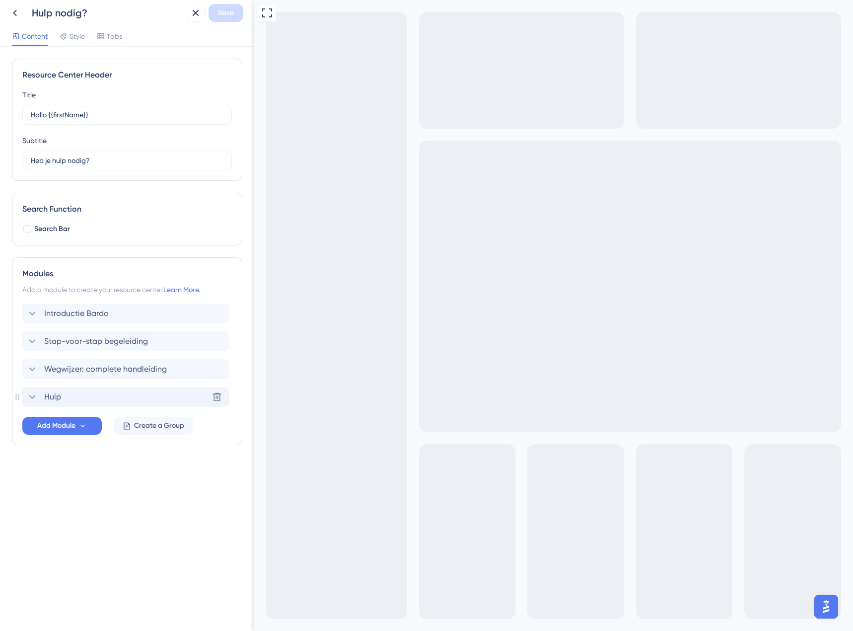
click at [91, 403] on div "Hulp Delete" at bounding box center [125, 397] width 207 height 20
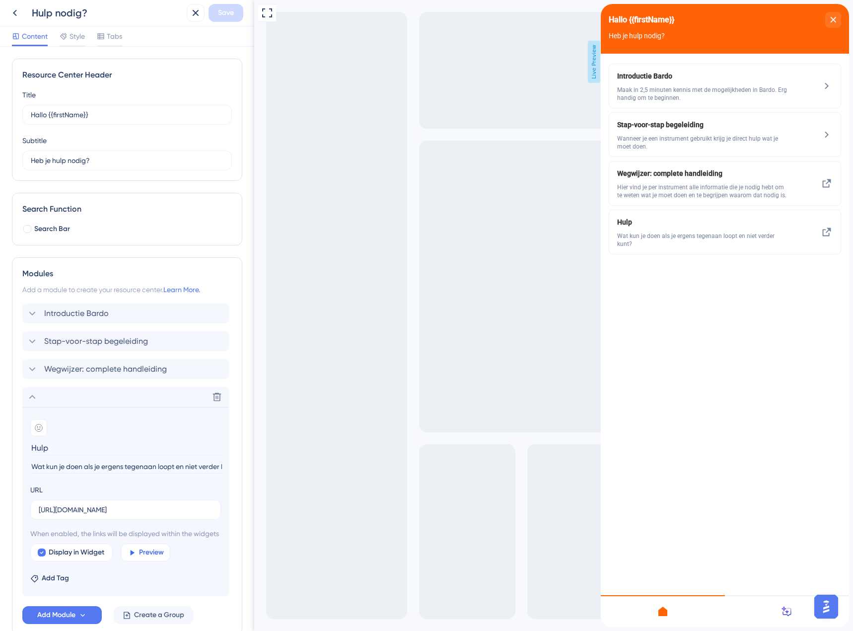
click at [152, 558] on span "Preview" at bounding box center [151, 552] width 25 height 12
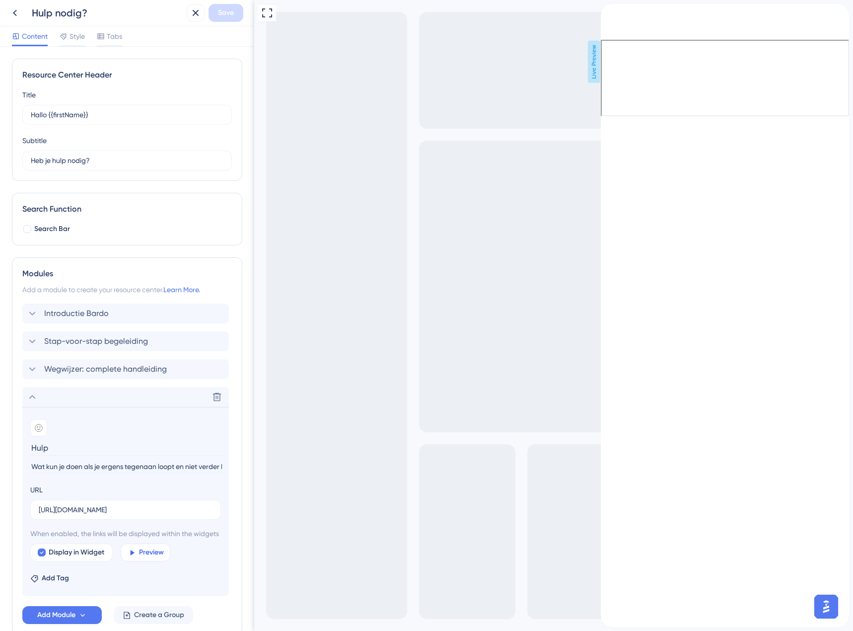
click at [153, 558] on span "Preview" at bounding box center [151, 552] width 25 height 12
click at [612, 29] on icon "close resource center" at bounding box center [609, 32] width 6 height 6
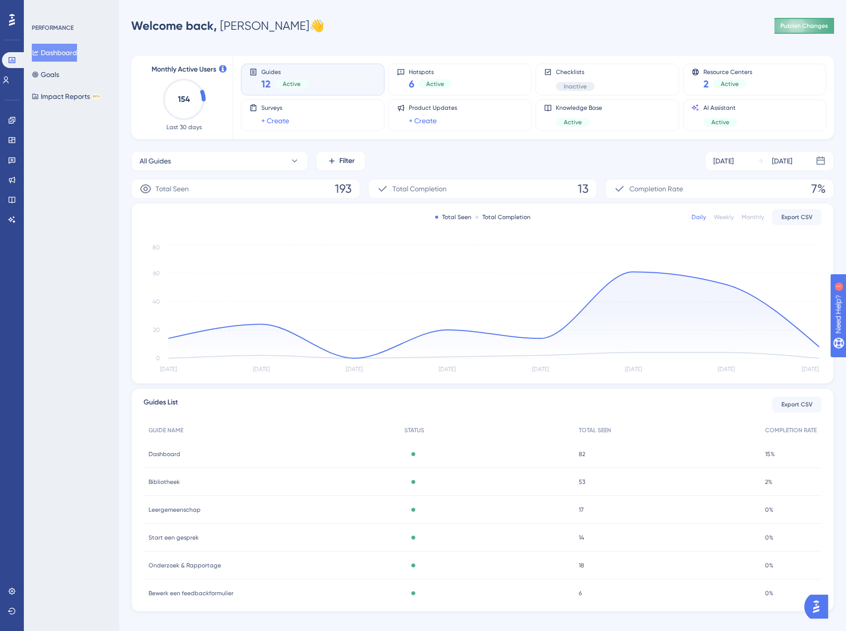
click at [805, 21] on button "Publish Changes" at bounding box center [804, 26] width 60 height 16
click at [13, 222] on icon at bounding box center [12, 220] width 8 height 8
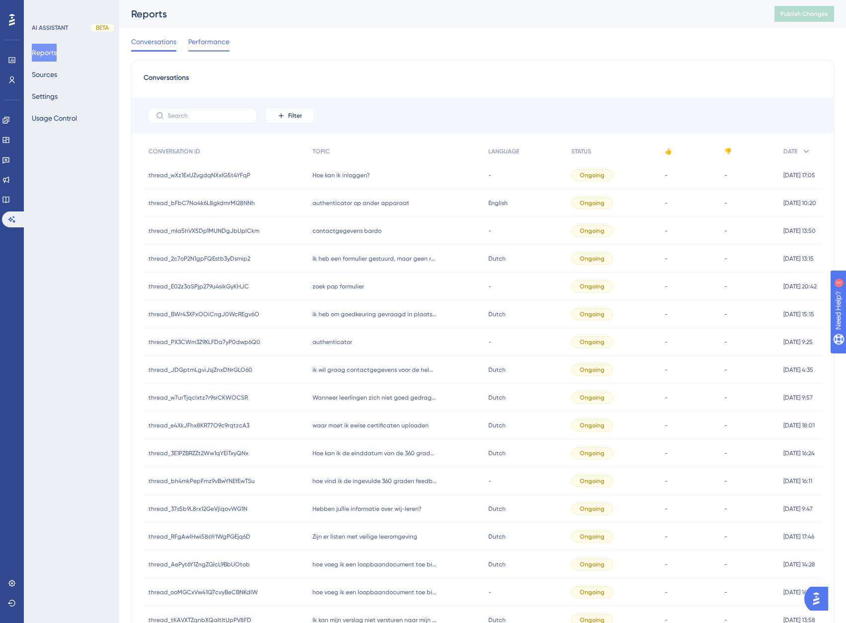
click at [210, 40] on span "Performance" at bounding box center [208, 42] width 41 height 12
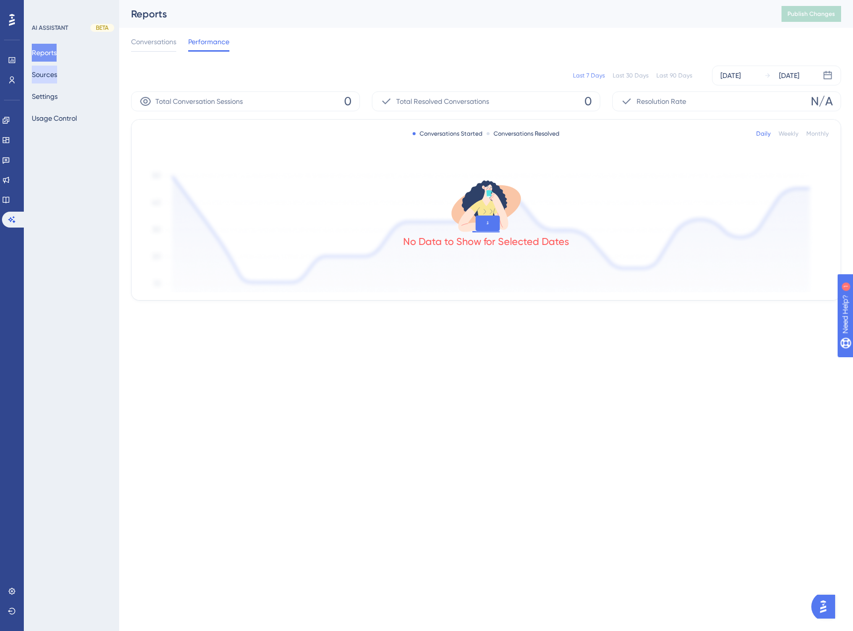
click at [57, 77] on button "Sources" at bounding box center [44, 75] width 25 height 18
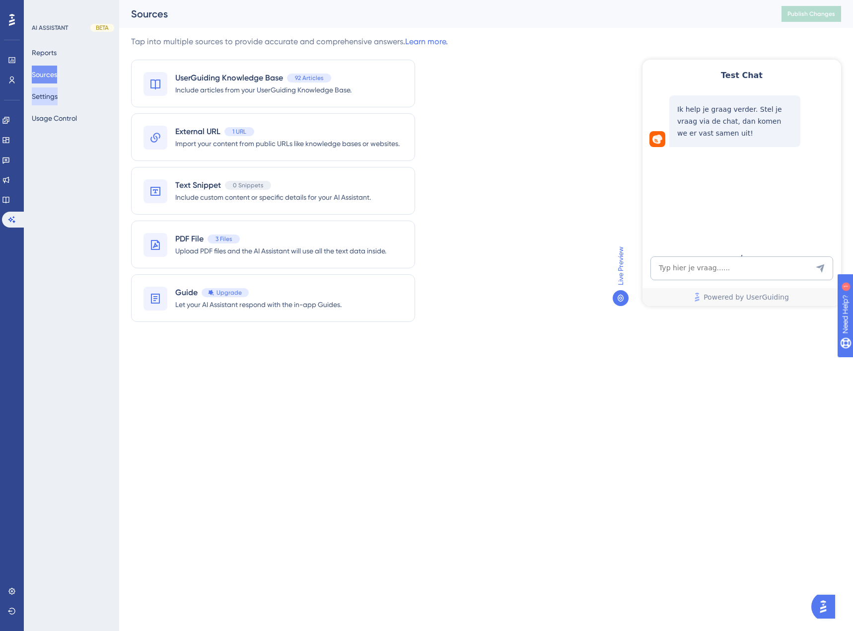
click at [56, 98] on button "Settings" at bounding box center [45, 96] width 26 height 18
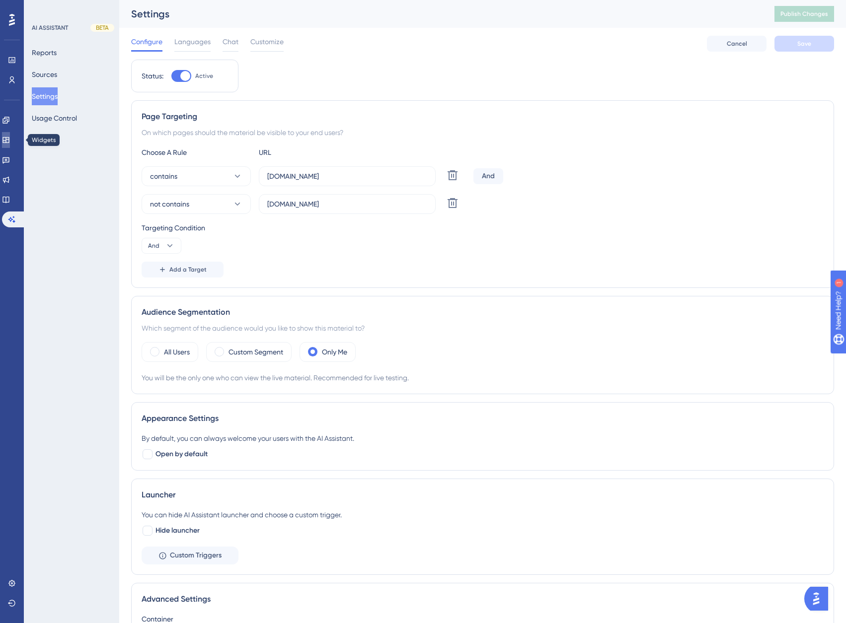
click at [10, 140] on icon at bounding box center [6, 140] width 8 height 8
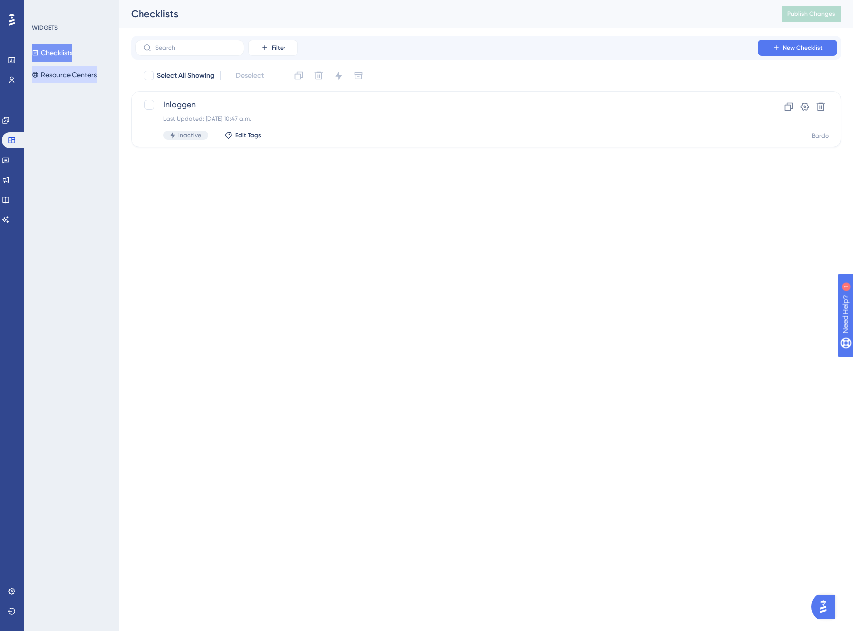
click at [79, 78] on button "Resource Centers" at bounding box center [64, 75] width 65 height 18
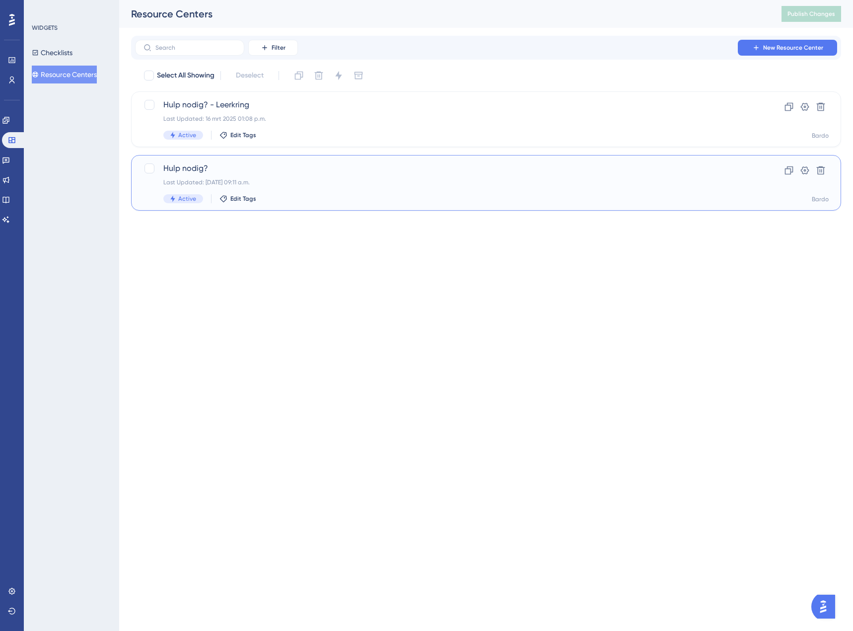
click at [334, 173] on span "Hulp nodig?" at bounding box center [446, 168] width 566 height 12
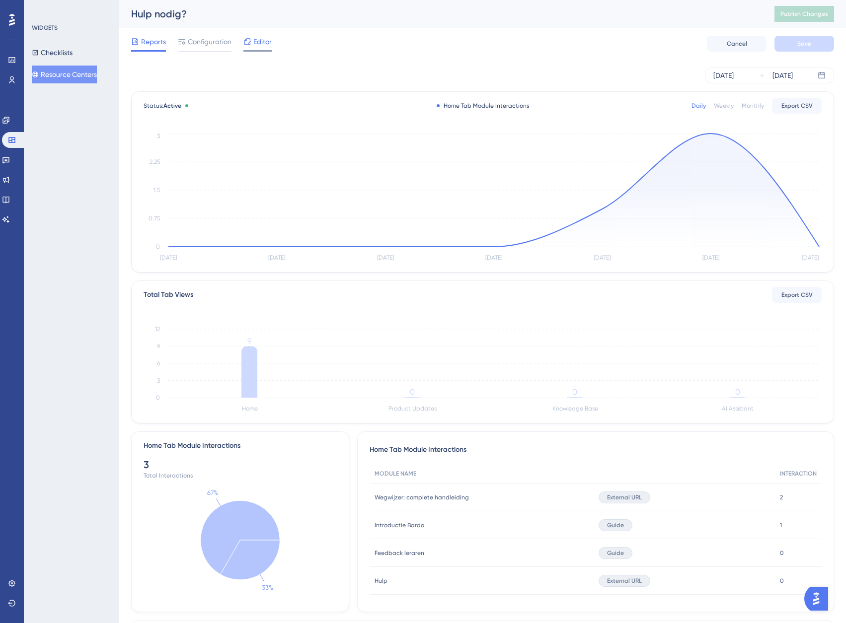
click at [257, 47] on div "Editor" at bounding box center [257, 44] width 28 height 16
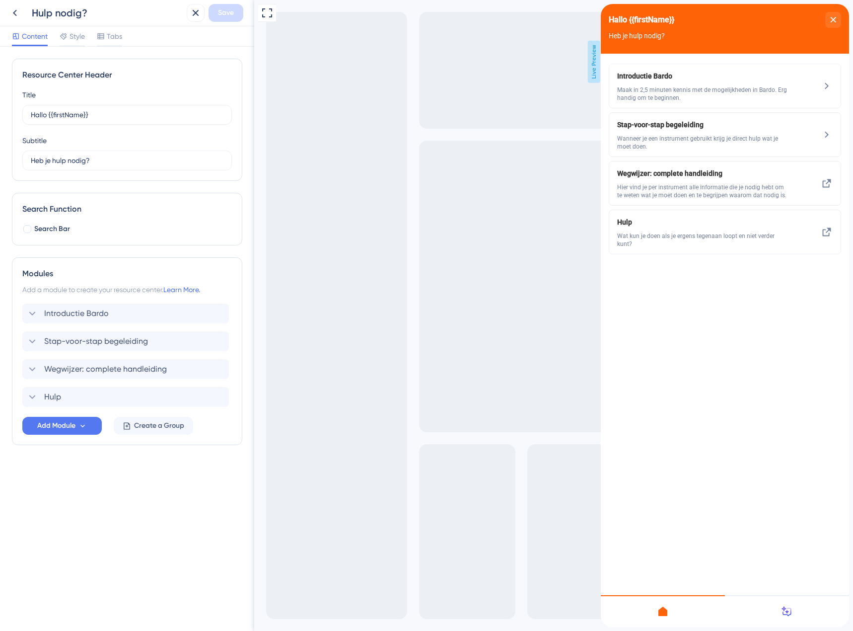
click at [165, 491] on div "Resource Center Header Title Hallo {{firstName}} 9 Hallo {{firstName}} Subtitle…" at bounding box center [127, 339] width 254 height 584
